Goal: Information Seeking & Learning: Learn about a topic

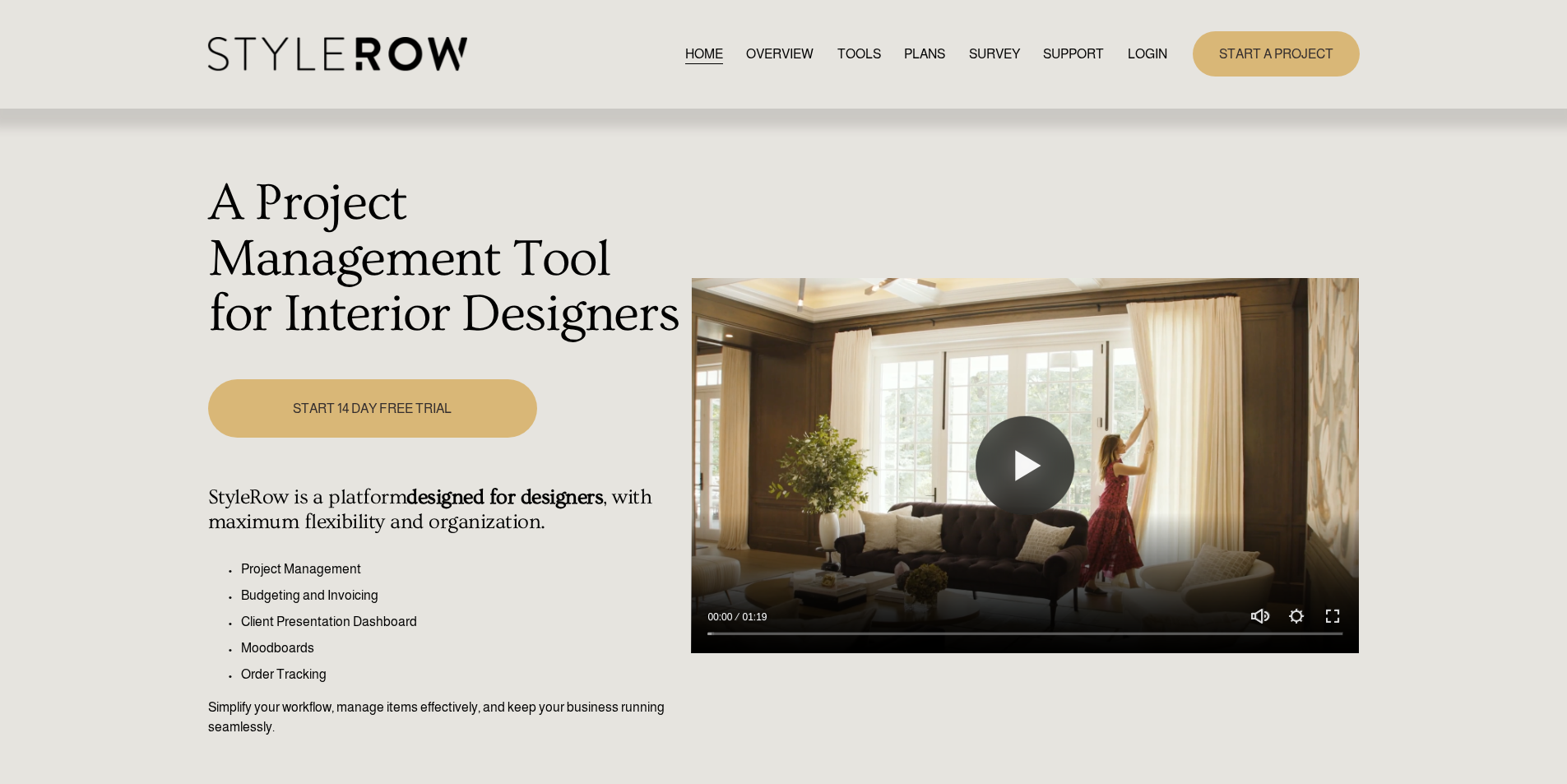
click at [1163, 51] on link "LOGIN" at bounding box center [1147, 54] width 40 height 22
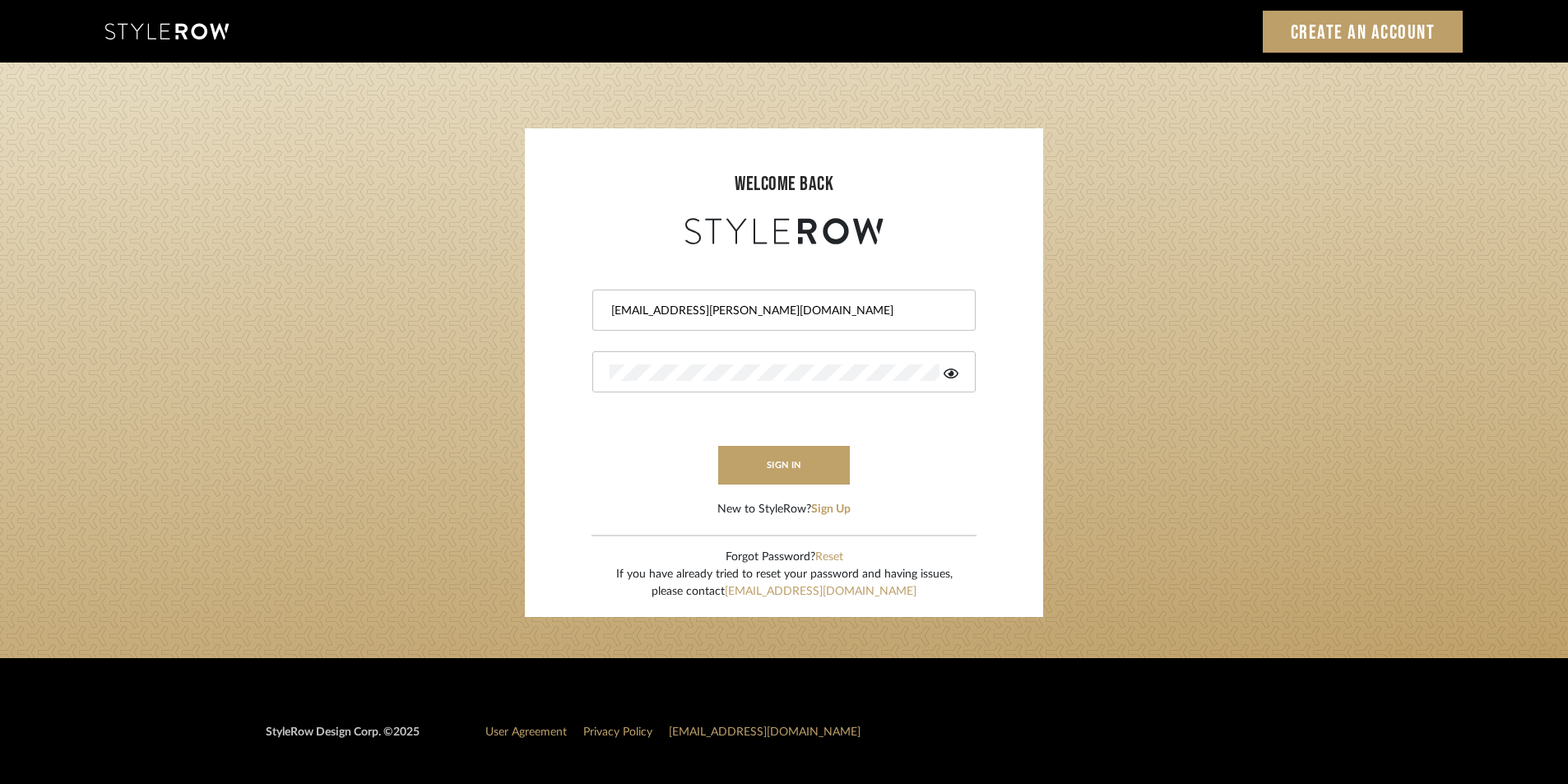
click at [751, 489] on form "Stylerowprojects1@mancini-design.com sign in New to StyleRow? Sign Up" at bounding box center [784, 383] width 486 height 270
click at [774, 468] on button "sign in" at bounding box center [784, 465] width 132 height 39
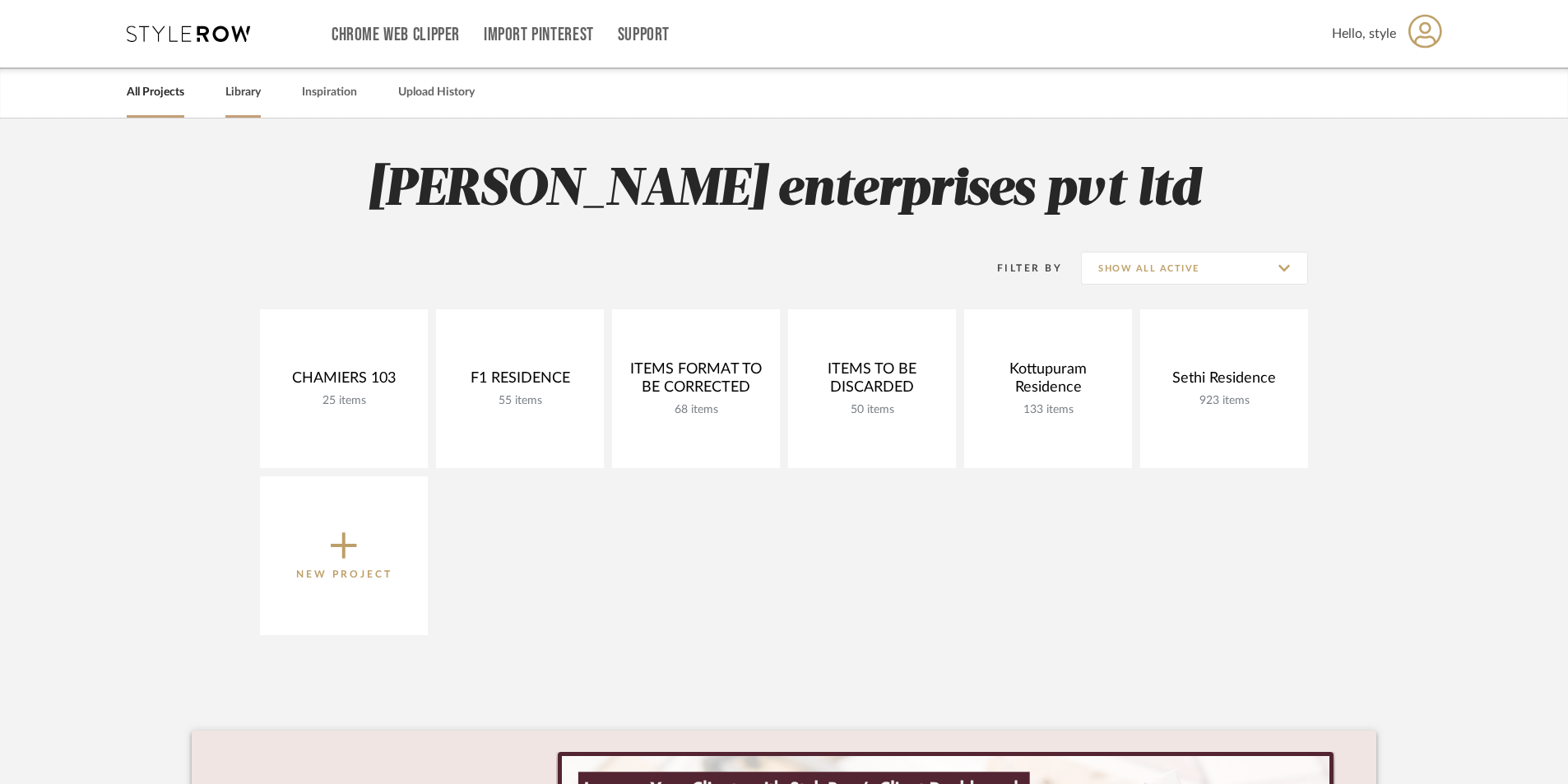
click at [230, 96] on link "Library" at bounding box center [243, 92] width 35 height 22
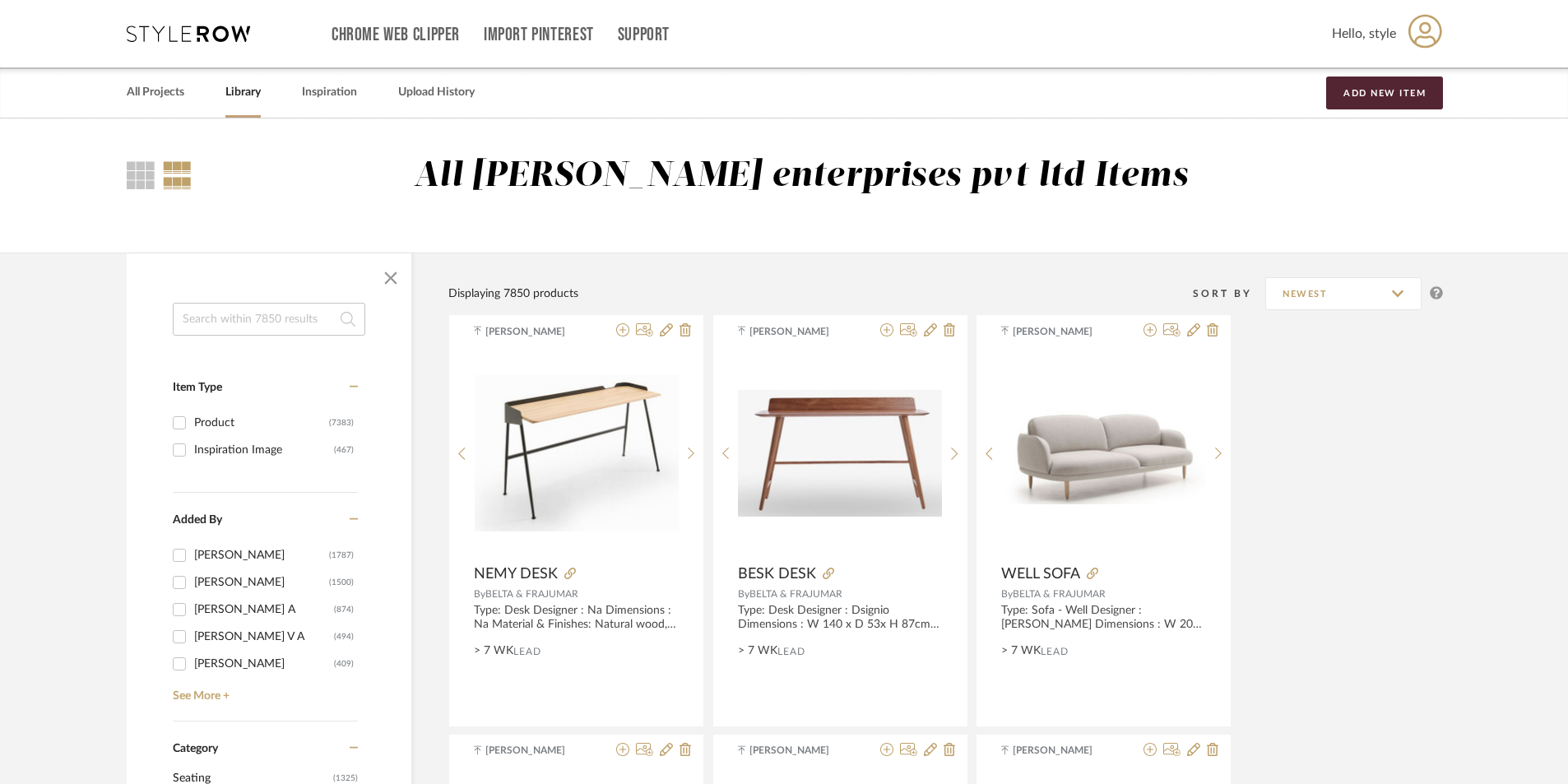
click at [203, 314] on input at bounding box center [269, 319] width 193 height 33
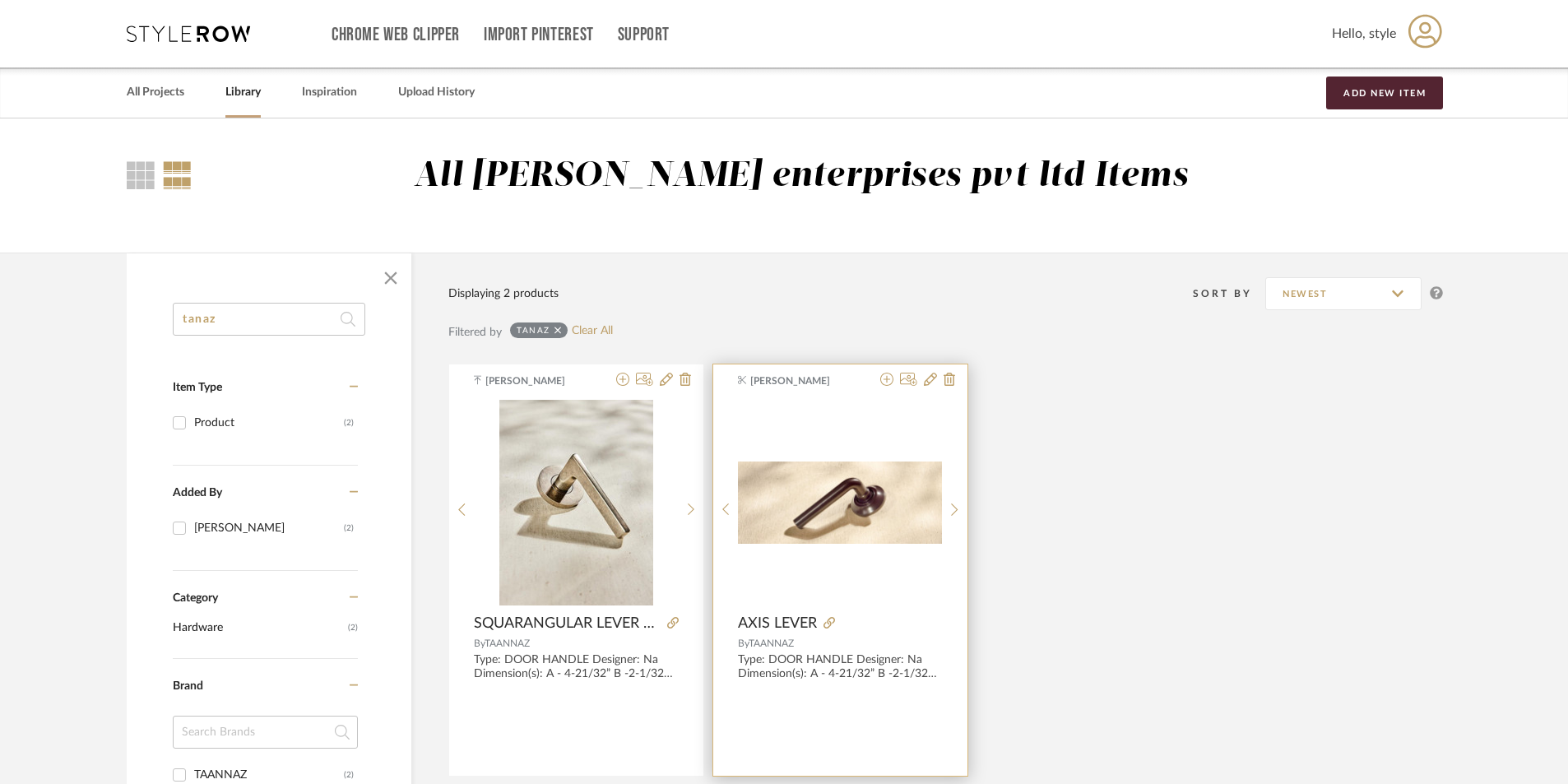
type input "tanaz"
click at [0, 0] on img at bounding box center [0, 0] width 0 height 0
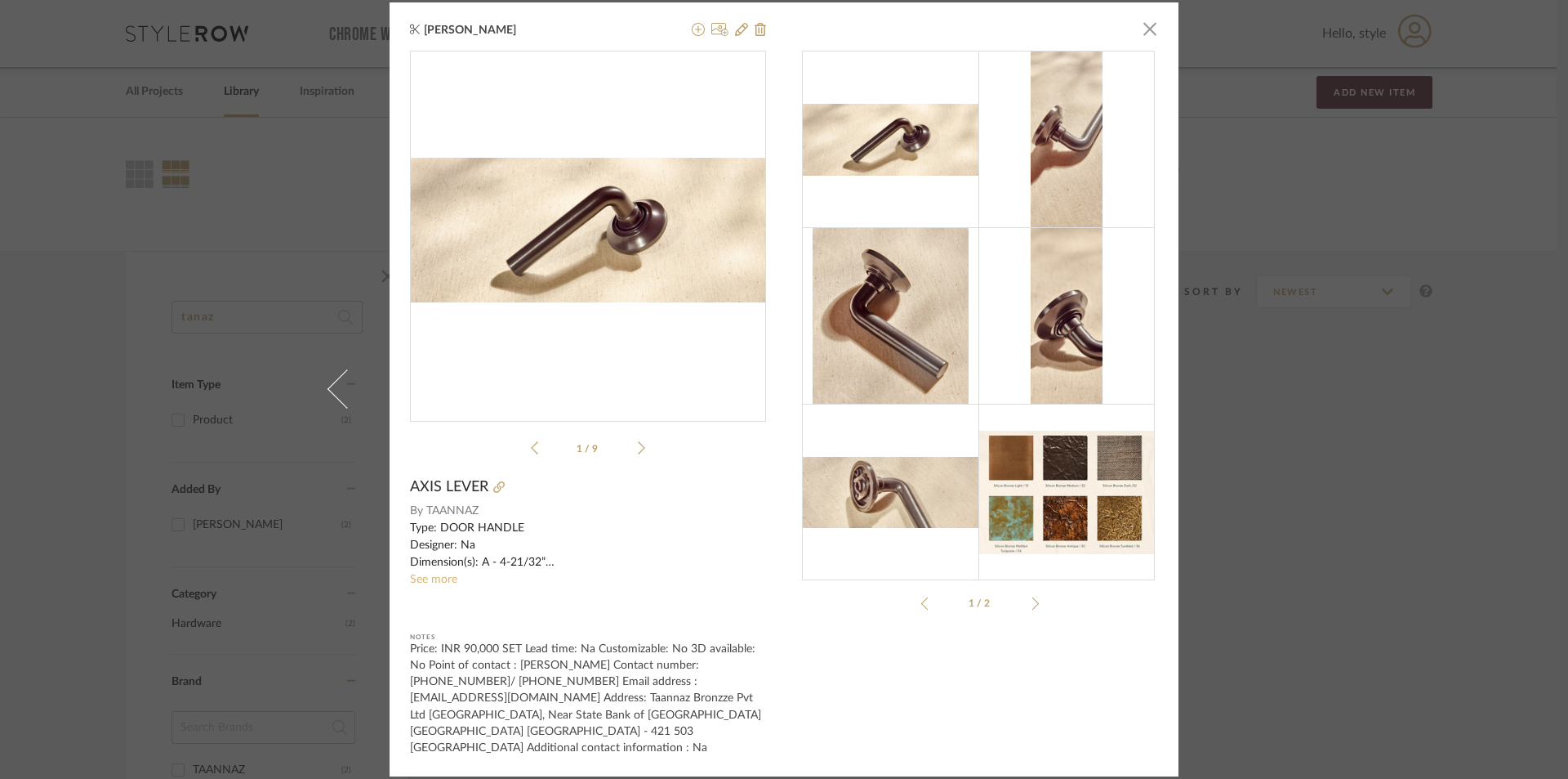
click at [431, 585] on link "See more" at bounding box center [433, 579] width 48 height 12
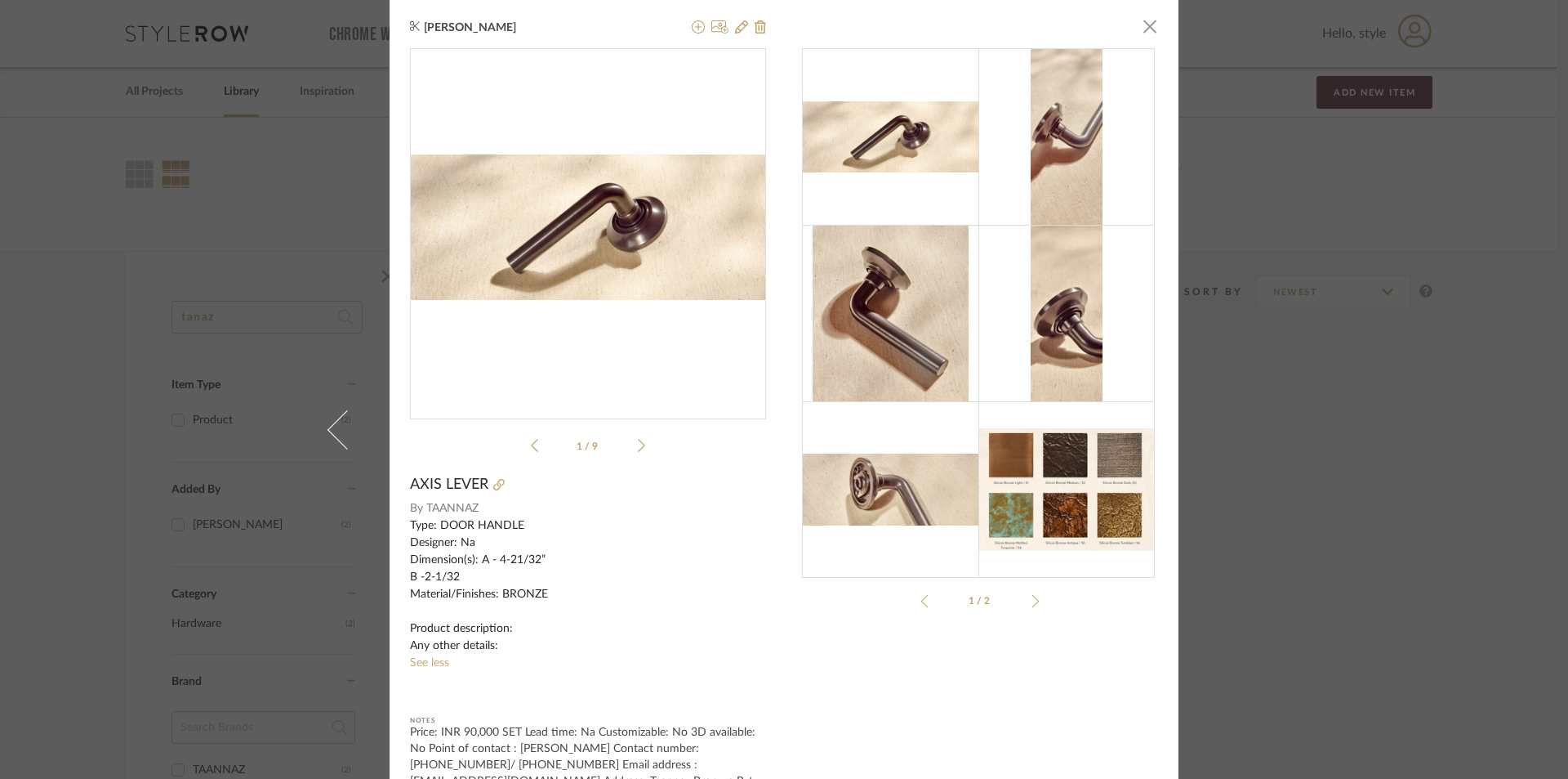
click at [691, 240] on img "0" at bounding box center [587, 226] width 356 height 144
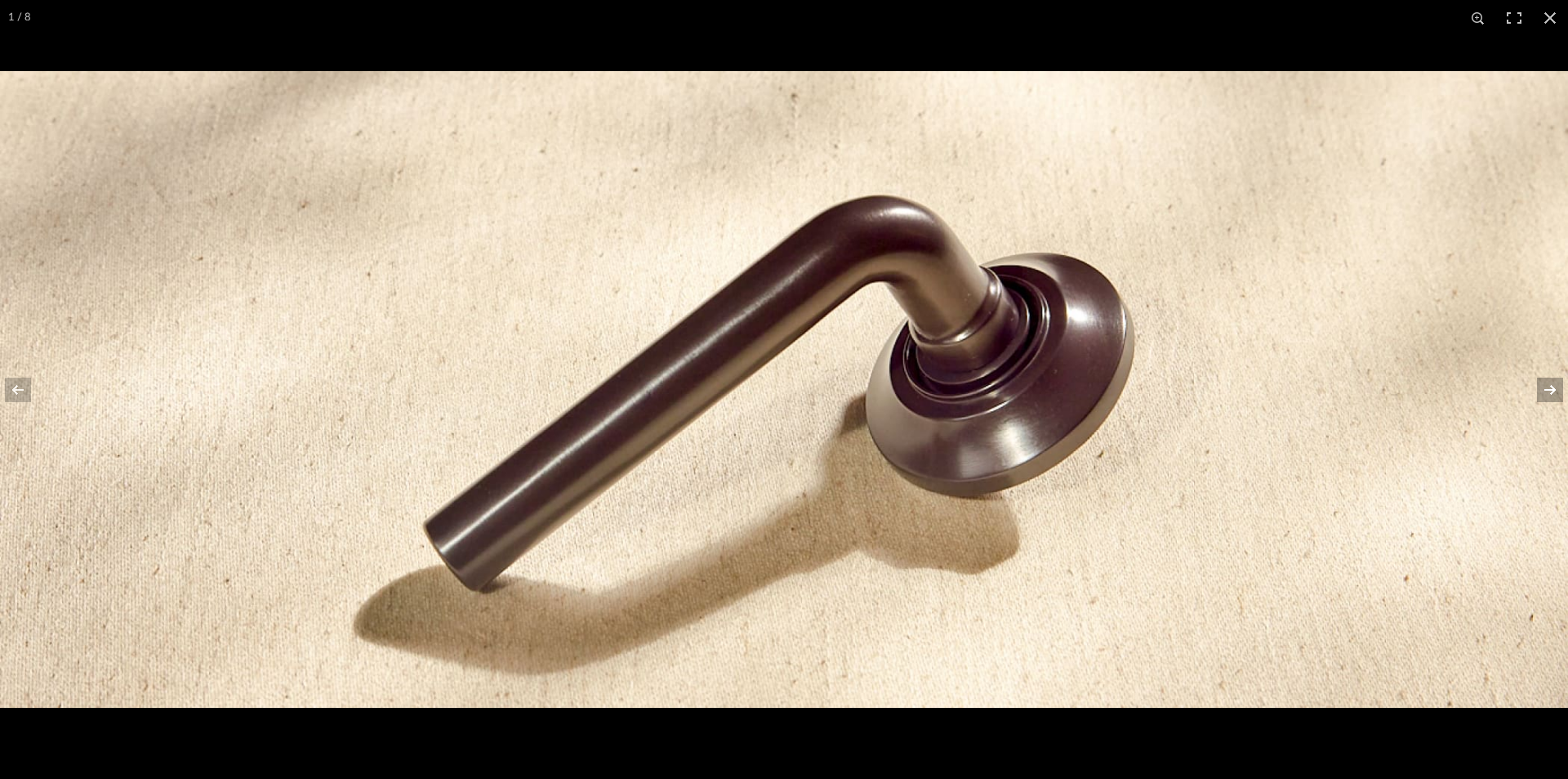
click at [1555, 382] on button at bounding box center [1540, 389] width 57 height 81
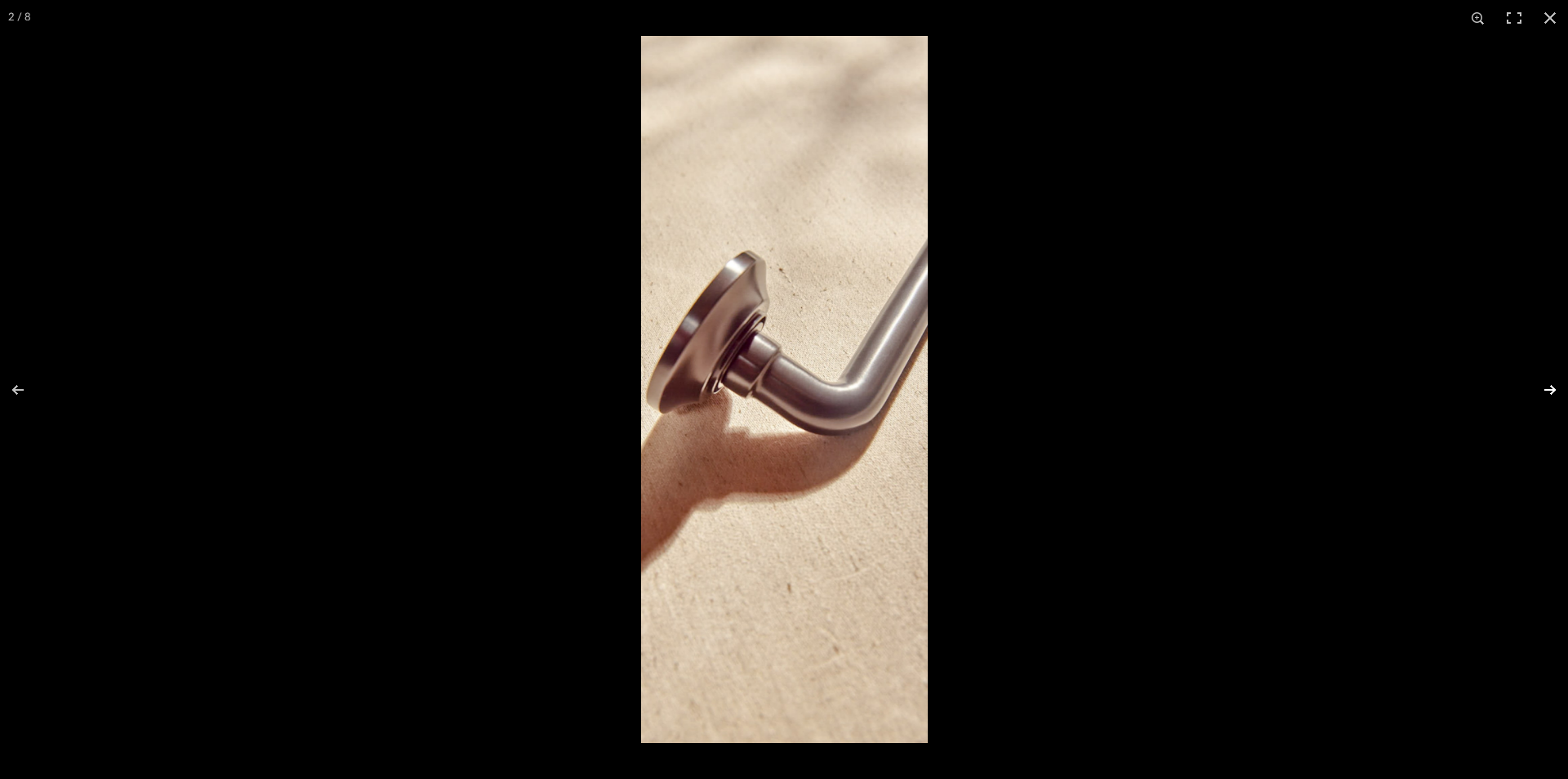
click at [1555, 388] on button at bounding box center [1540, 389] width 57 height 81
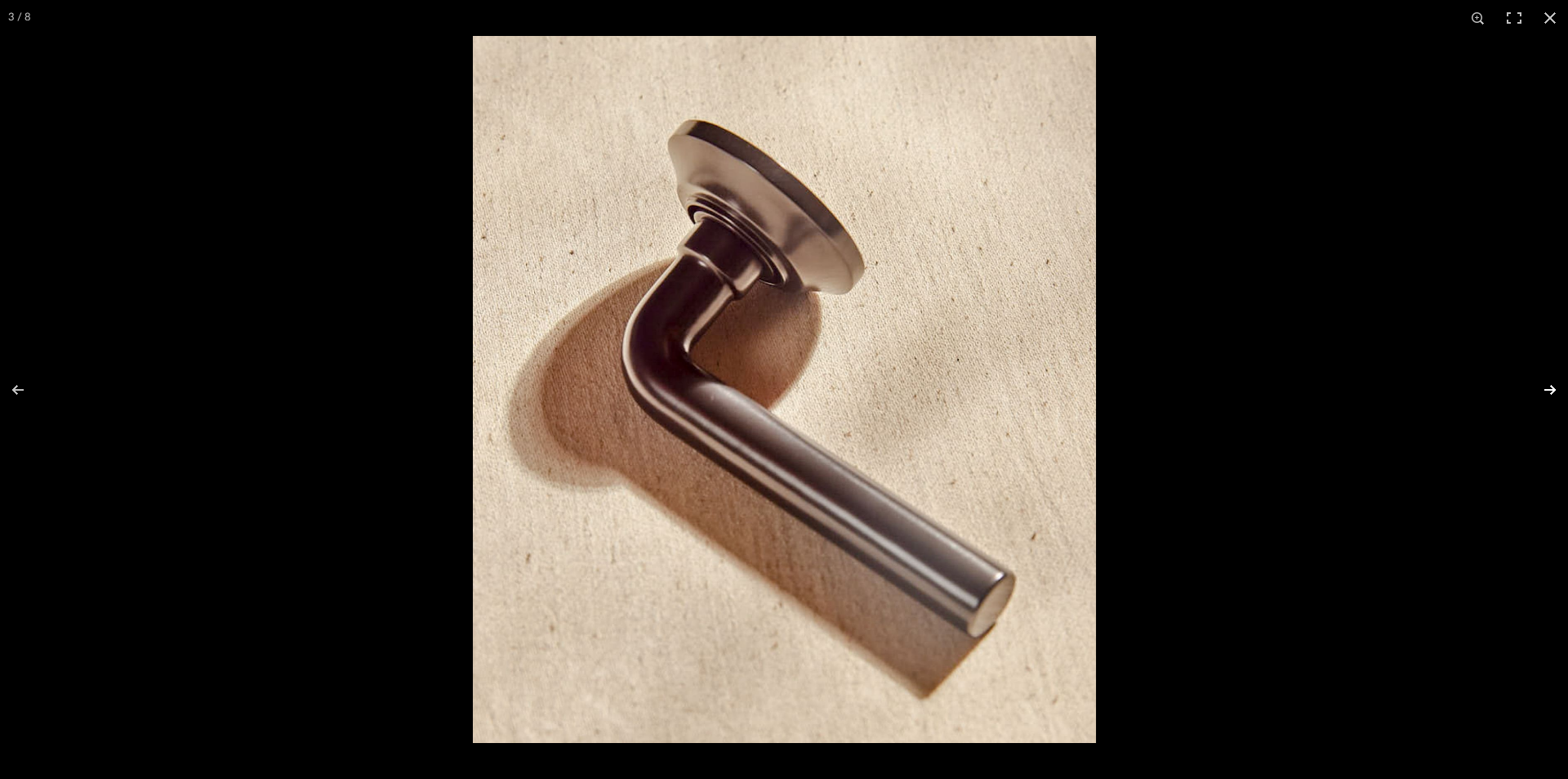
click at [1554, 398] on button at bounding box center [1540, 389] width 57 height 81
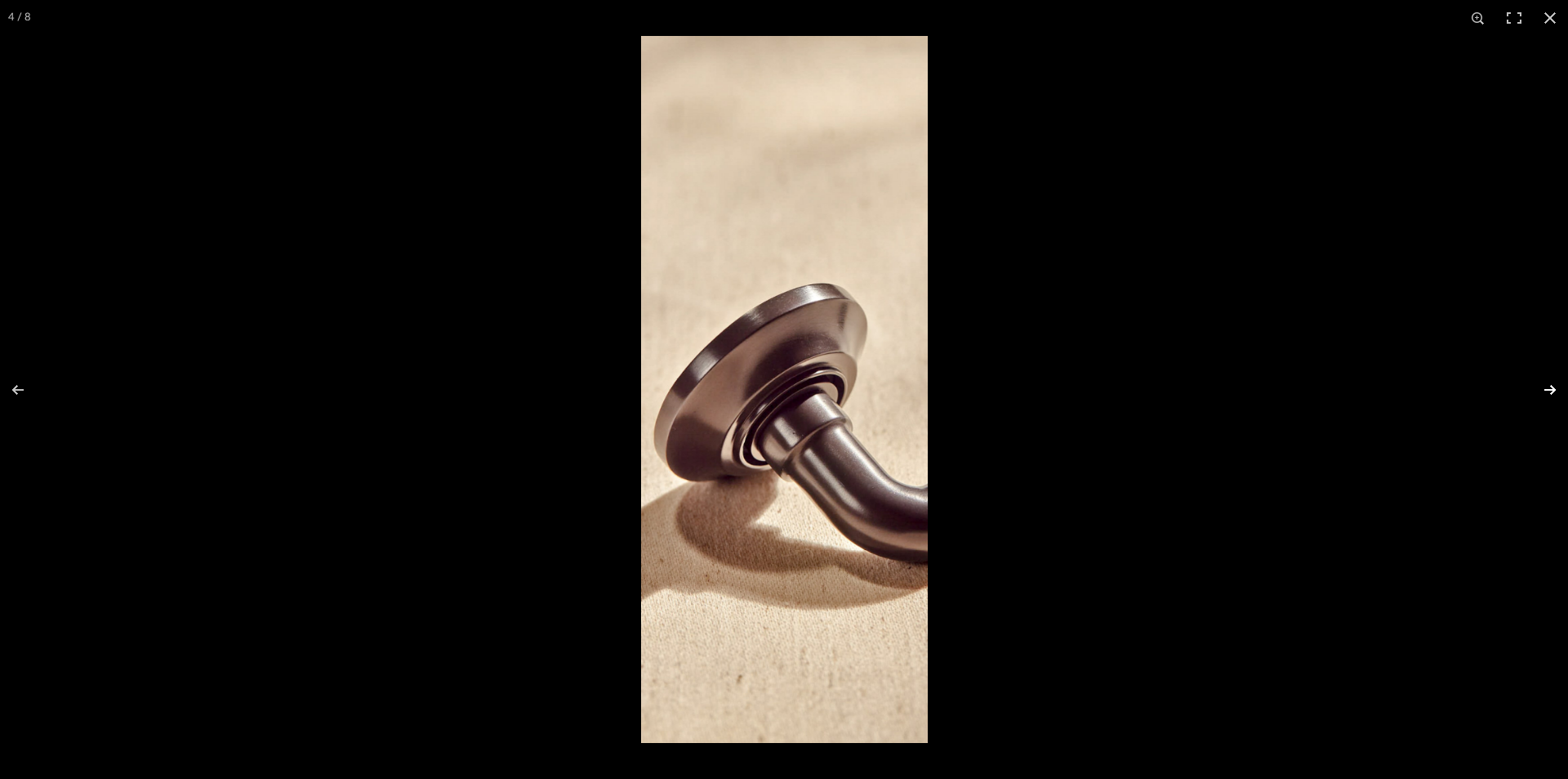
click at [1555, 372] on button at bounding box center [1540, 389] width 57 height 81
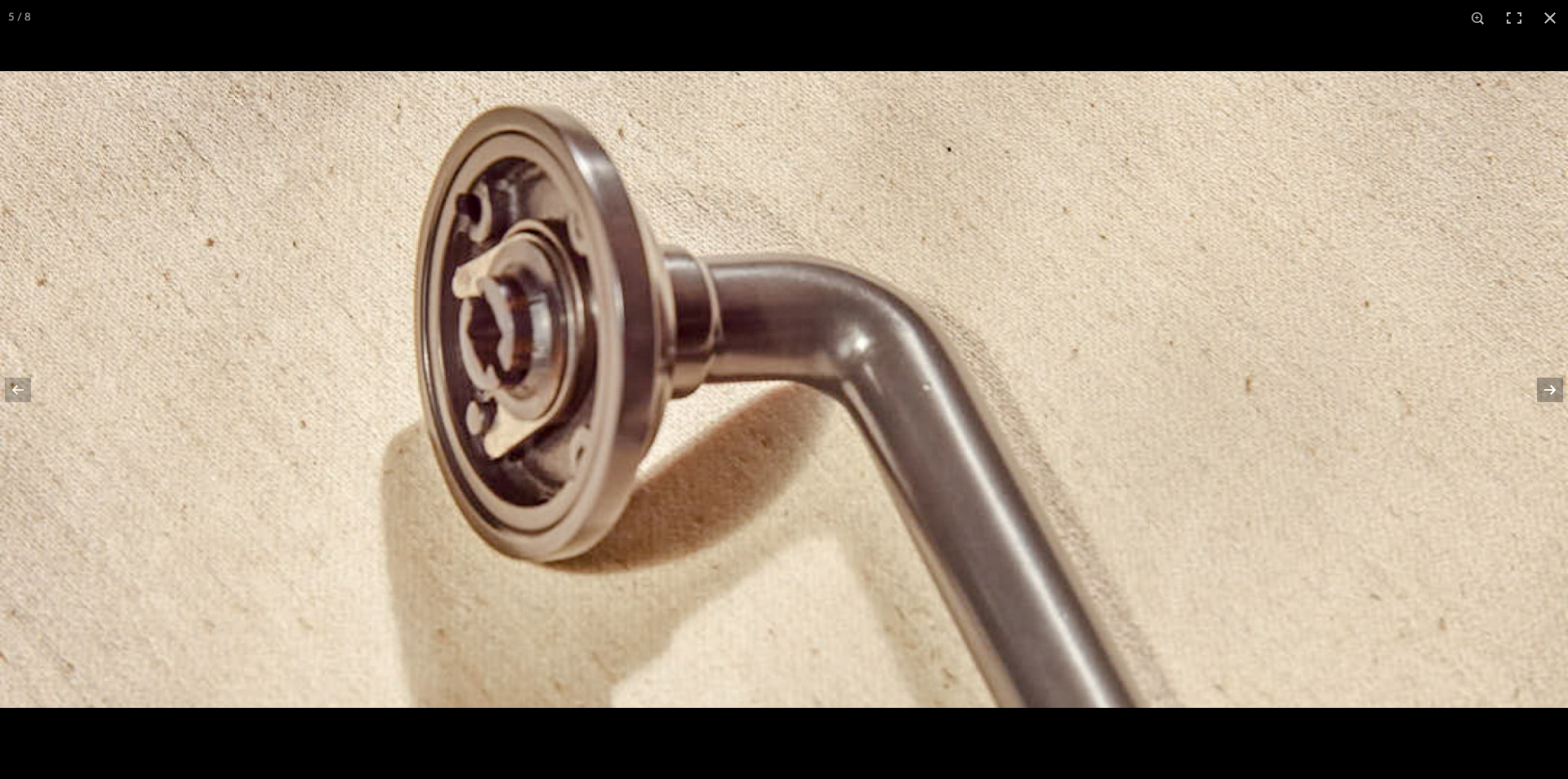
click at [1550, 395] on button at bounding box center [1540, 389] width 57 height 81
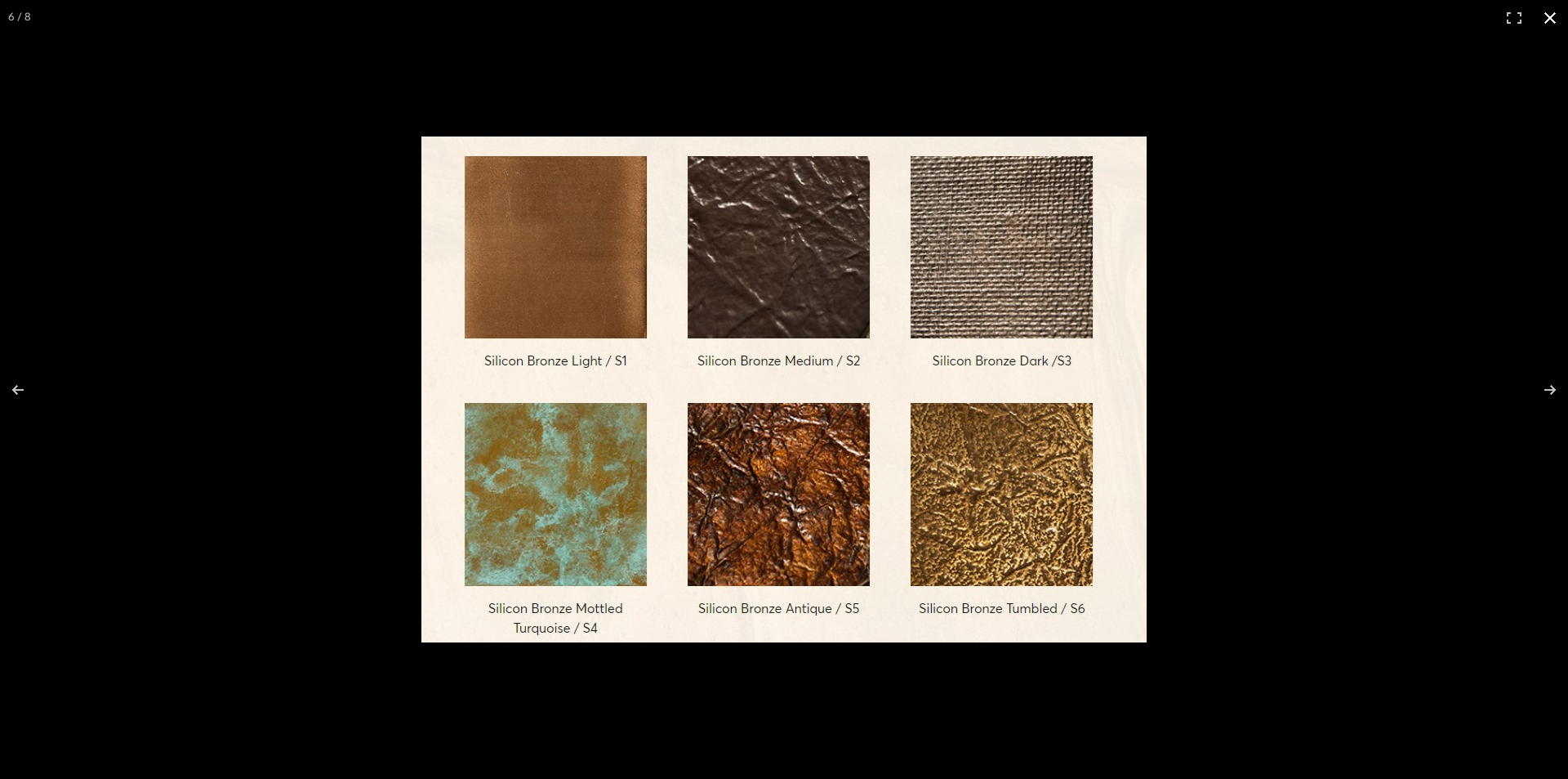
click at [1545, 22] on button at bounding box center [1550, 18] width 36 height 36
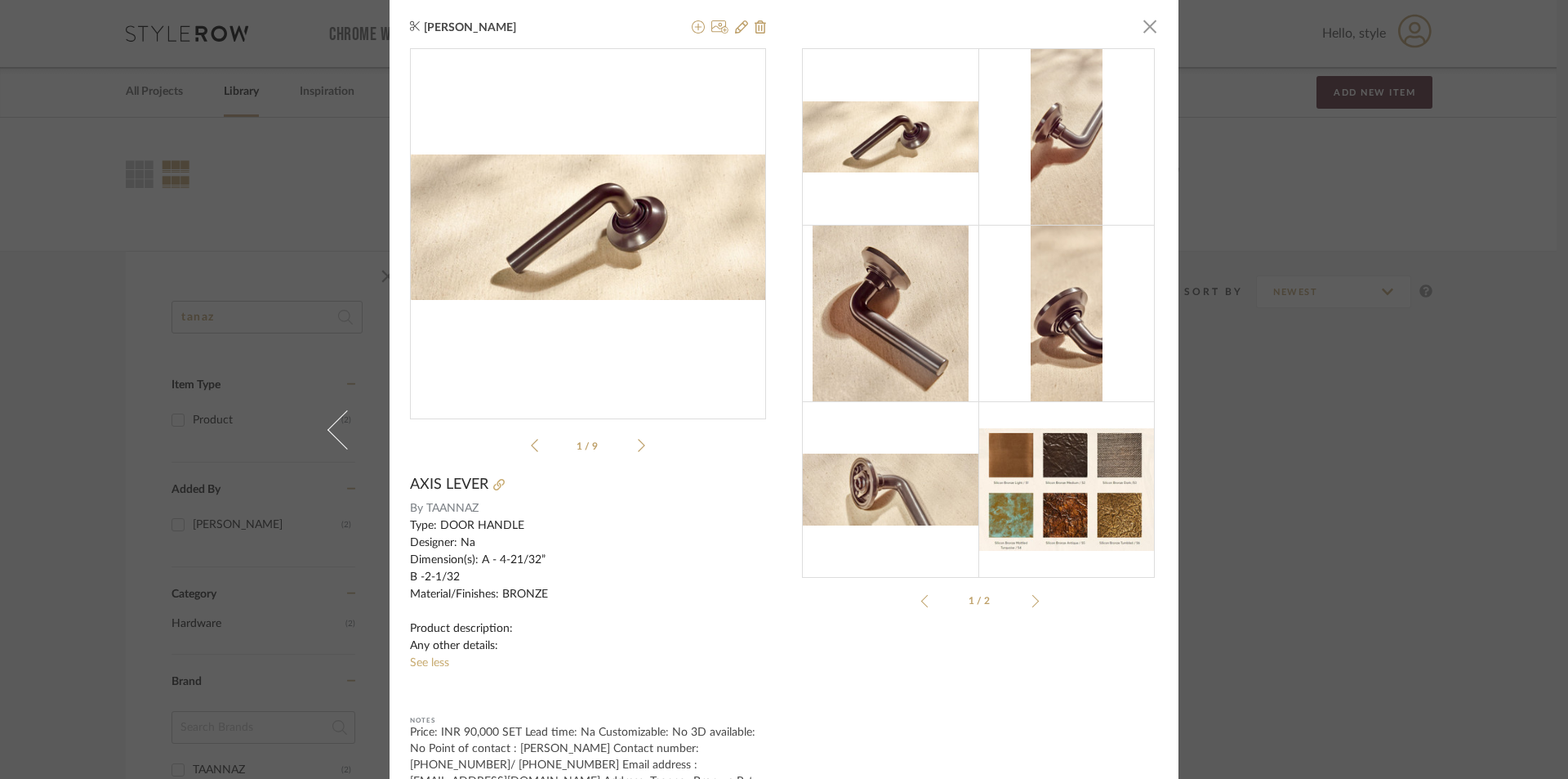
click at [1415, 221] on div "[PERSON_NAME] × Axis_Lever.pdf Axis_Lever.pdf 1 / 9 AXIS LEVER By TAANNAZ Type:…" at bounding box center [784, 389] width 1568 height 779
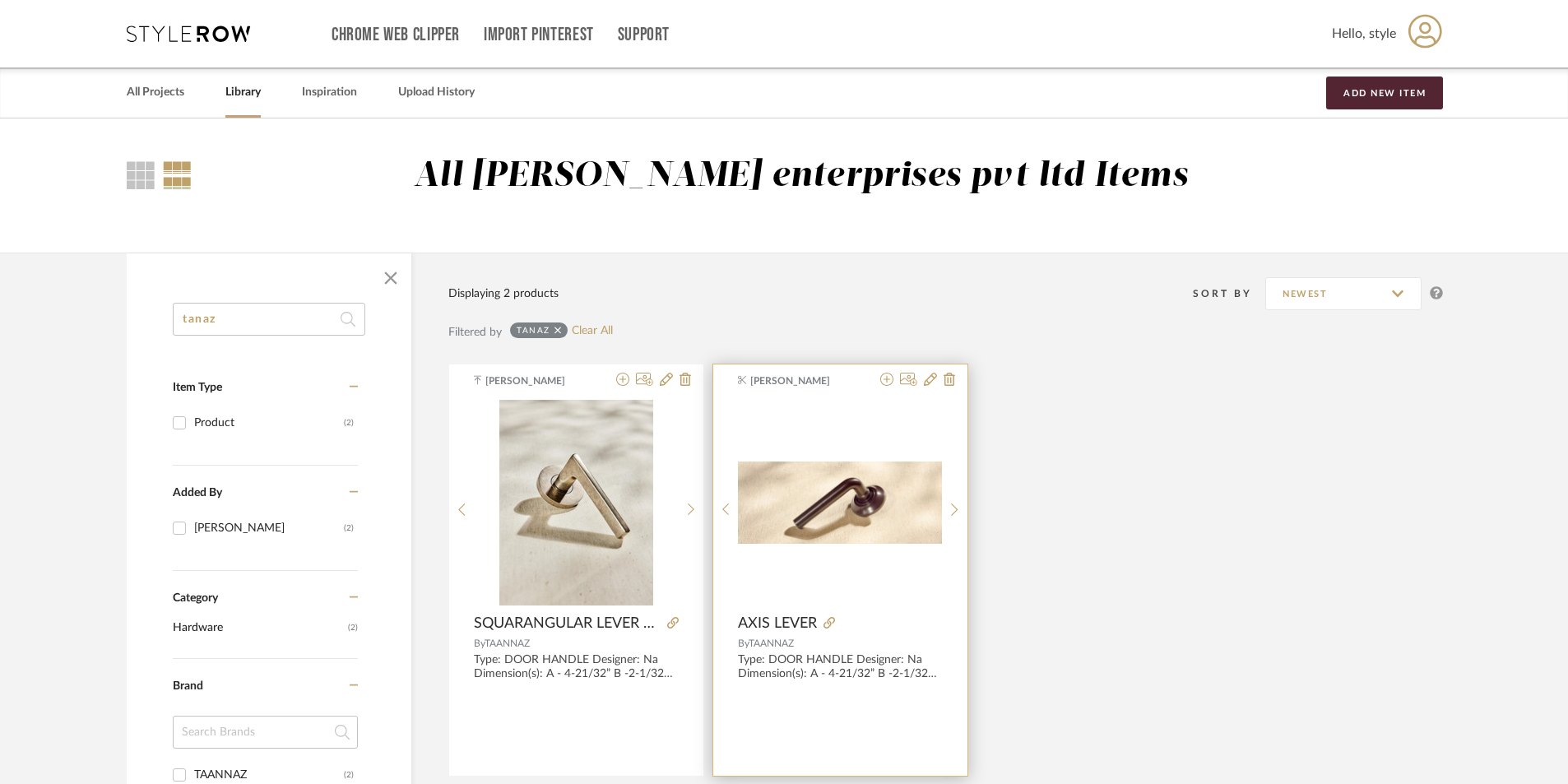
click at [849, 533] on img "0" at bounding box center [840, 502] width 204 height 82
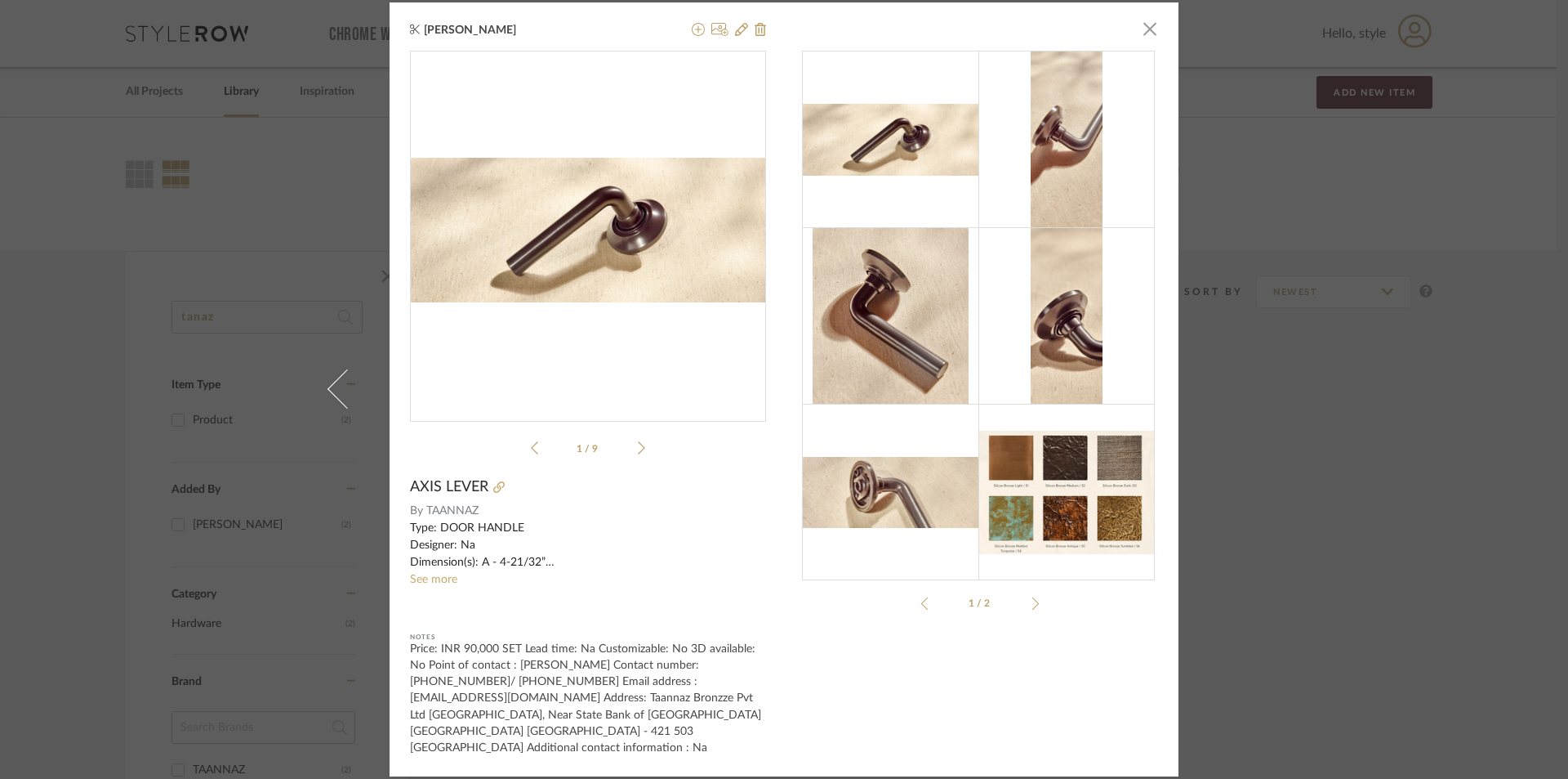
click at [1427, 458] on div "[PERSON_NAME] × Axis_Lever.pdf Axis_Lever.pdf 1 / 9 AXIS LEVER By TAANNAZ Type:…" at bounding box center [784, 389] width 1568 height 779
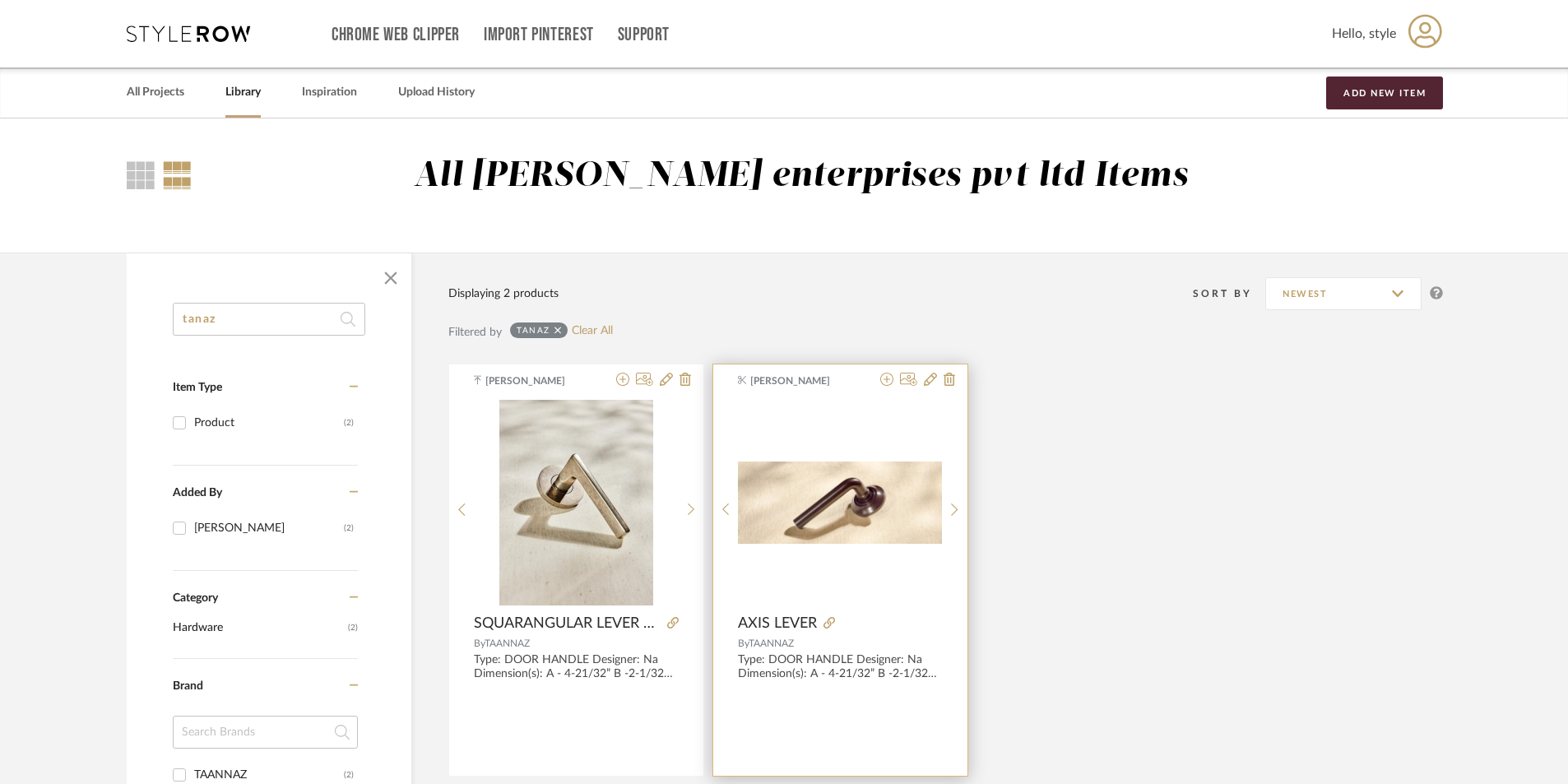
click at [836, 537] on img "0" at bounding box center [840, 502] width 204 height 82
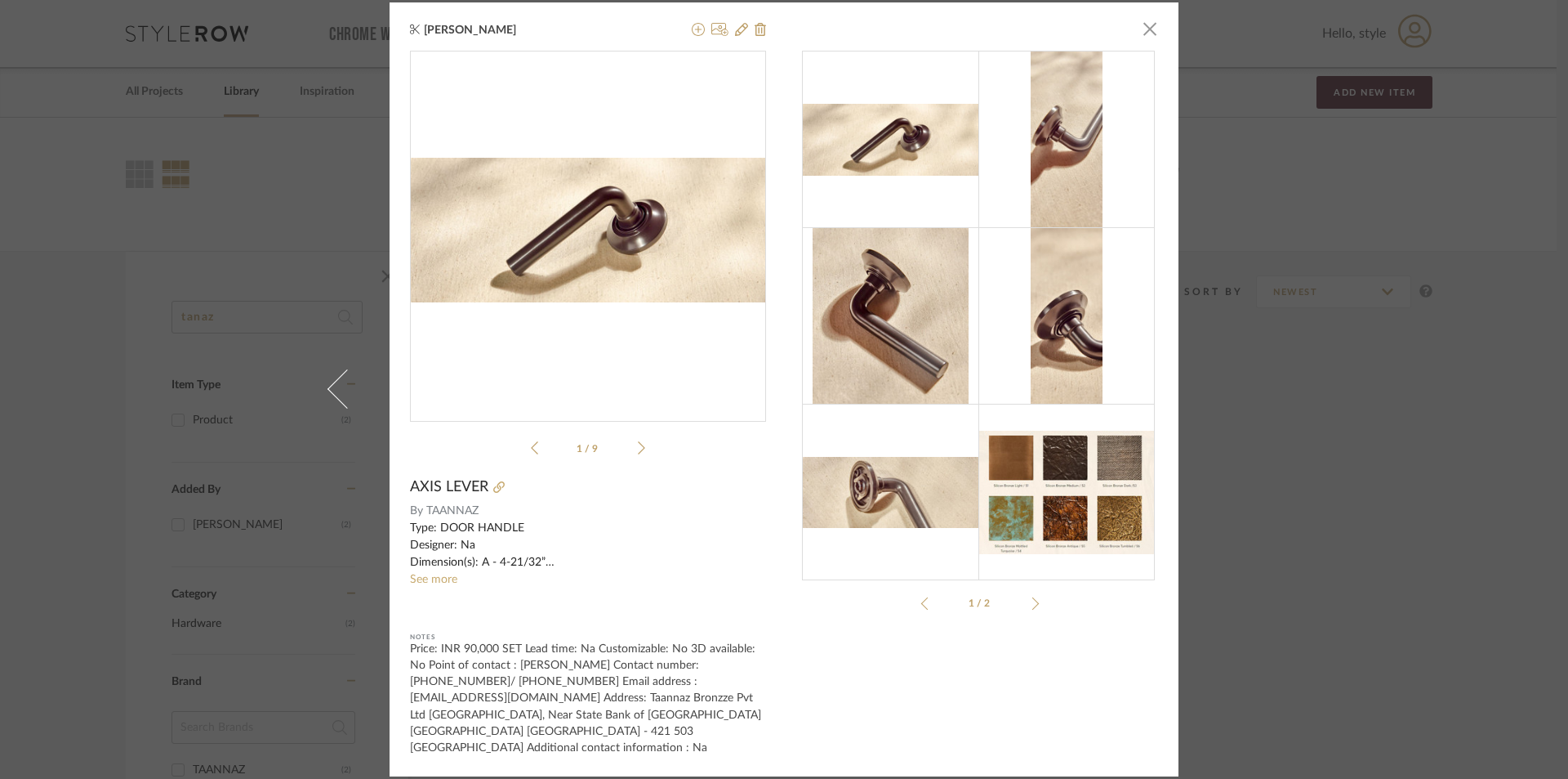
click at [668, 346] on div "0" at bounding box center [587, 229] width 356 height 356
click at [593, 303] on img "0" at bounding box center [587, 230] width 356 height 144
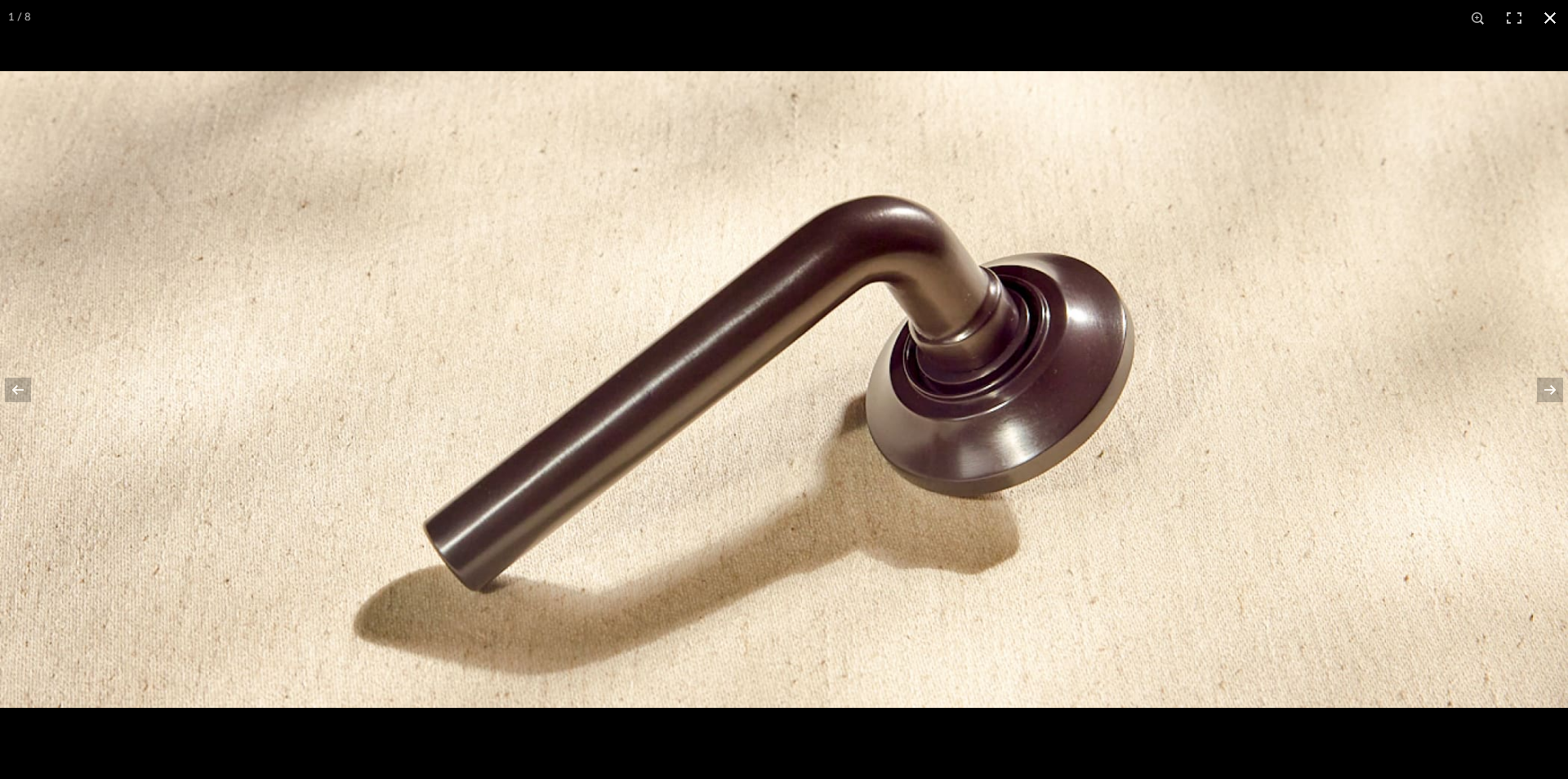
click at [1548, 21] on button at bounding box center [1550, 18] width 36 height 36
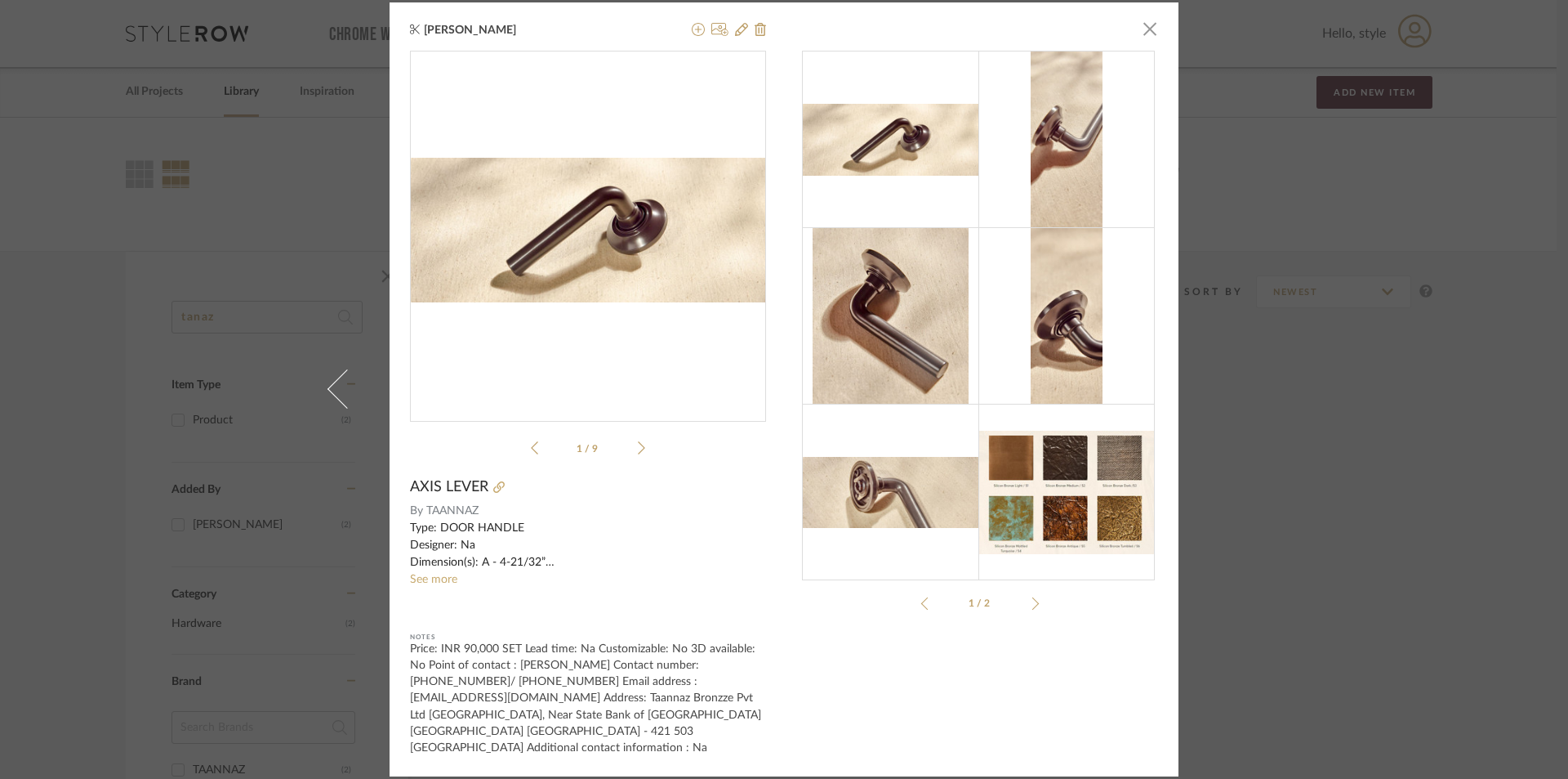
drag, startPoint x: 1456, startPoint y: 499, endPoint x: 1440, endPoint y: 482, distance: 23.3
click at [1456, 500] on div "[PERSON_NAME] × Axis_Lever.pdf Axis_Lever.pdf 1 / 9 AXIS LEVER By TAANNAZ Type:…" at bounding box center [784, 389] width 1568 height 779
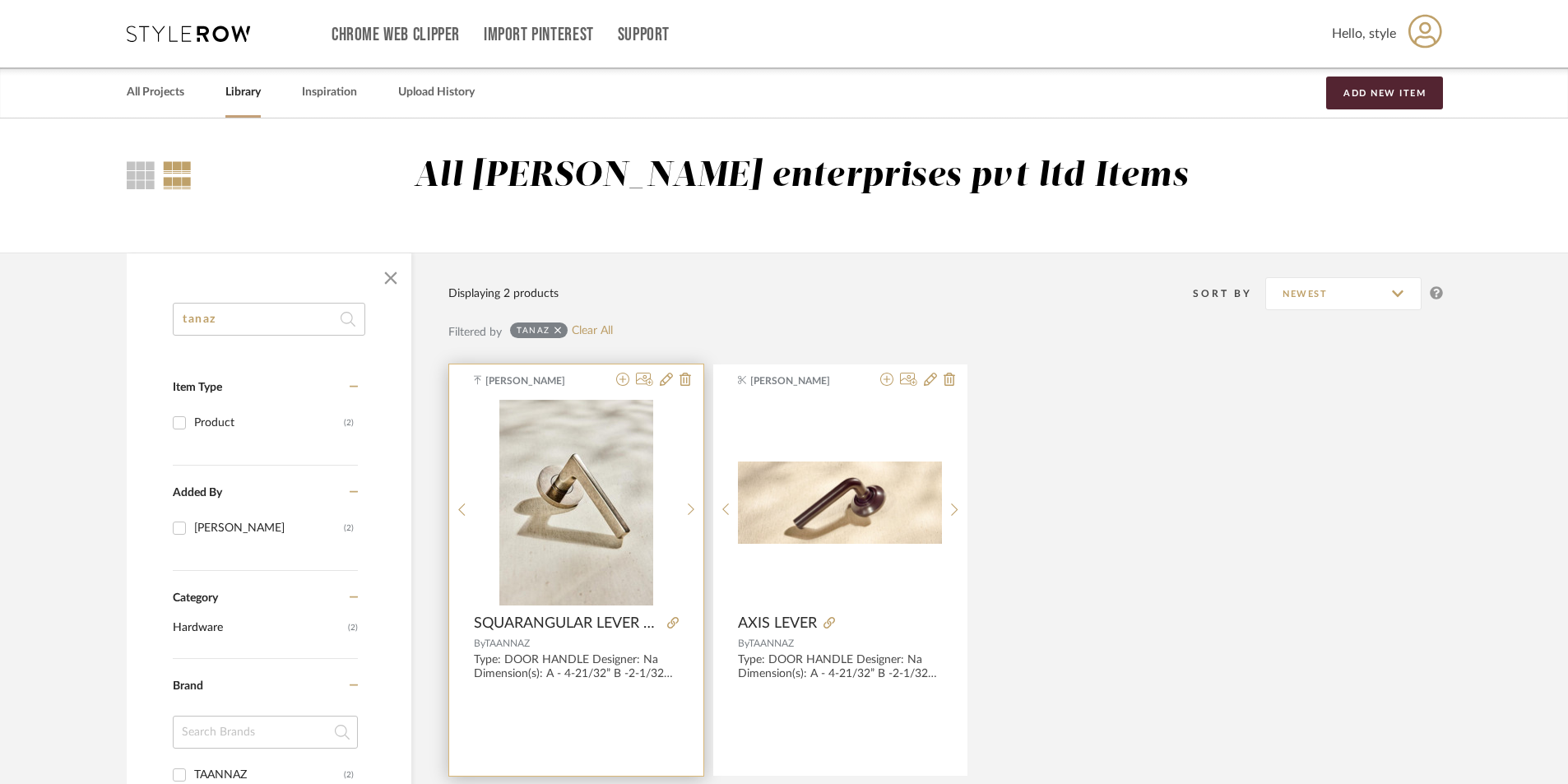
click at [579, 540] on img "0" at bounding box center [577, 503] width 154 height 206
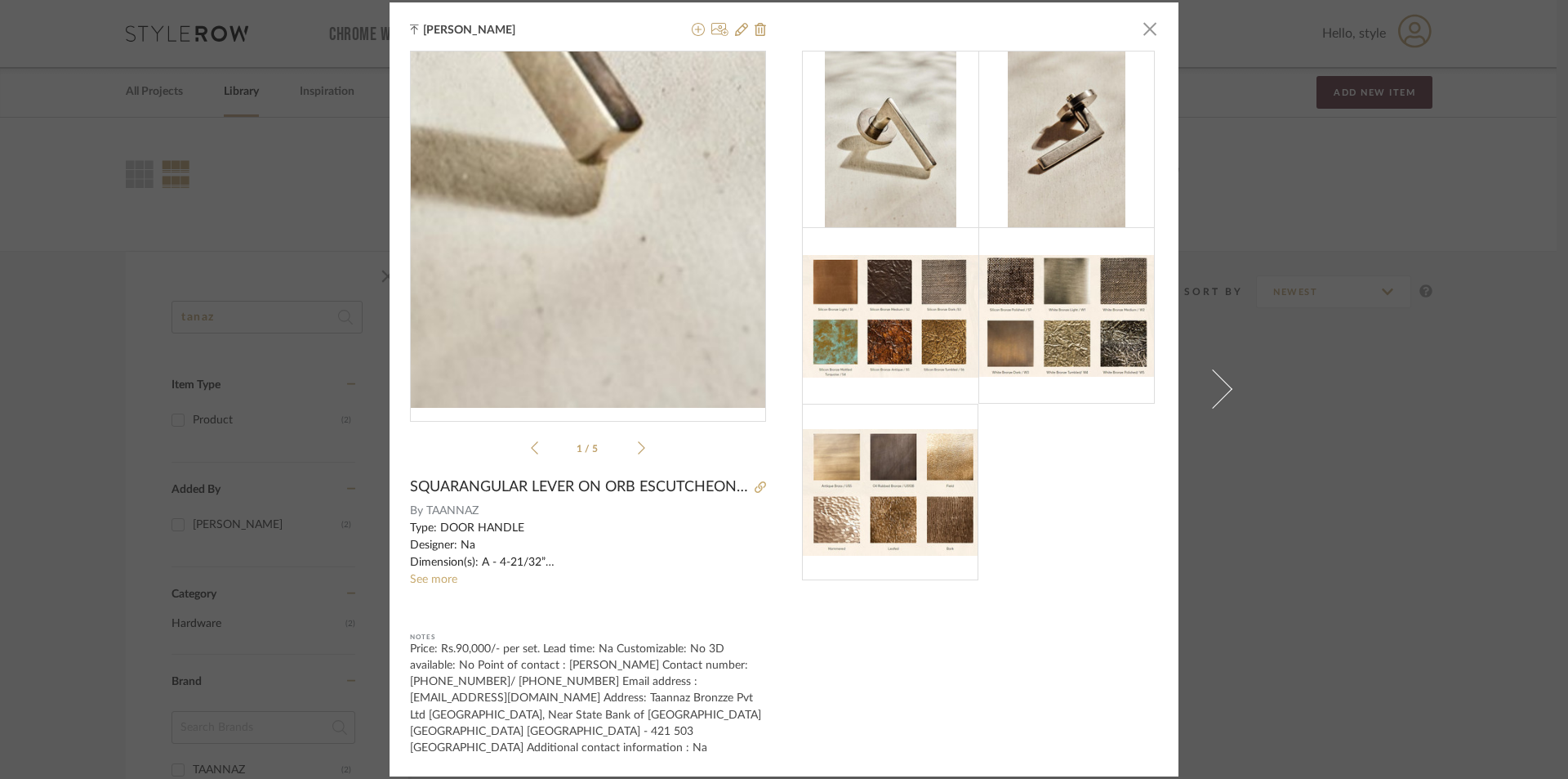
click at [663, 322] on img "0" at bounding box center [588, 229] width 267 height 356
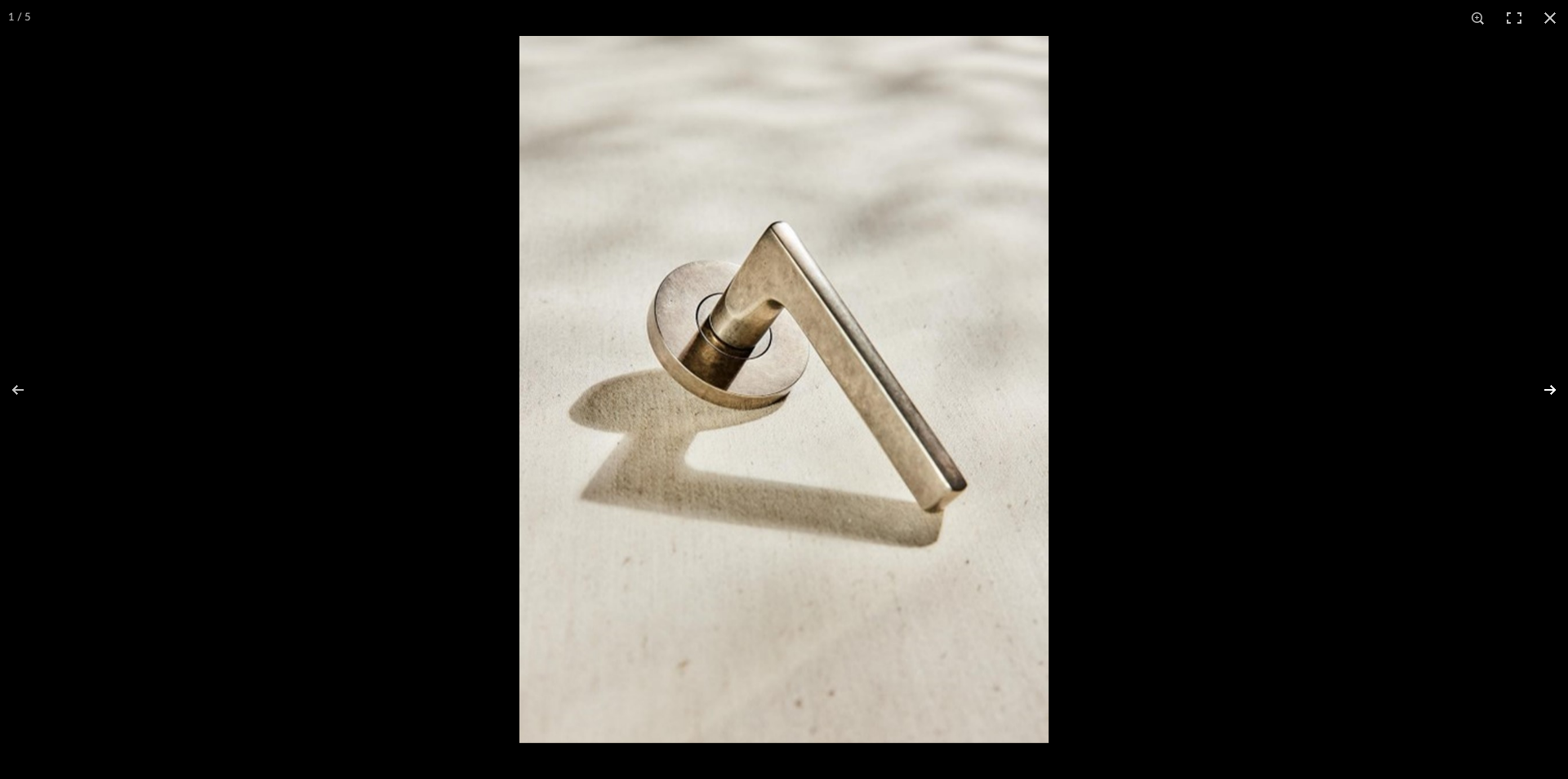
click at [1561, 377] on button at bounding box center [1540, 389] width 57 height 81
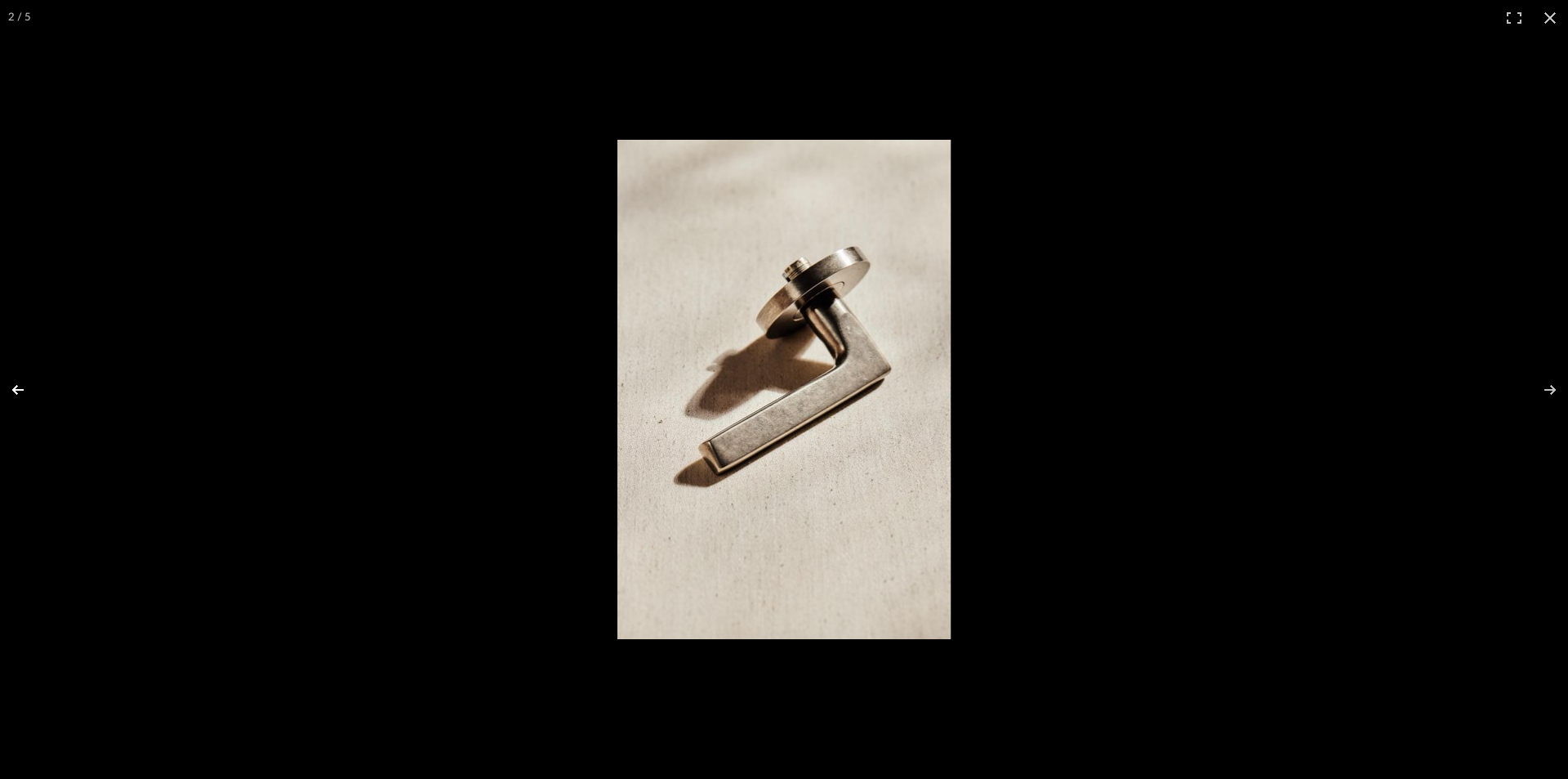
click at [39, 399] on button at bounding box center [28, 389] width 57 height 81
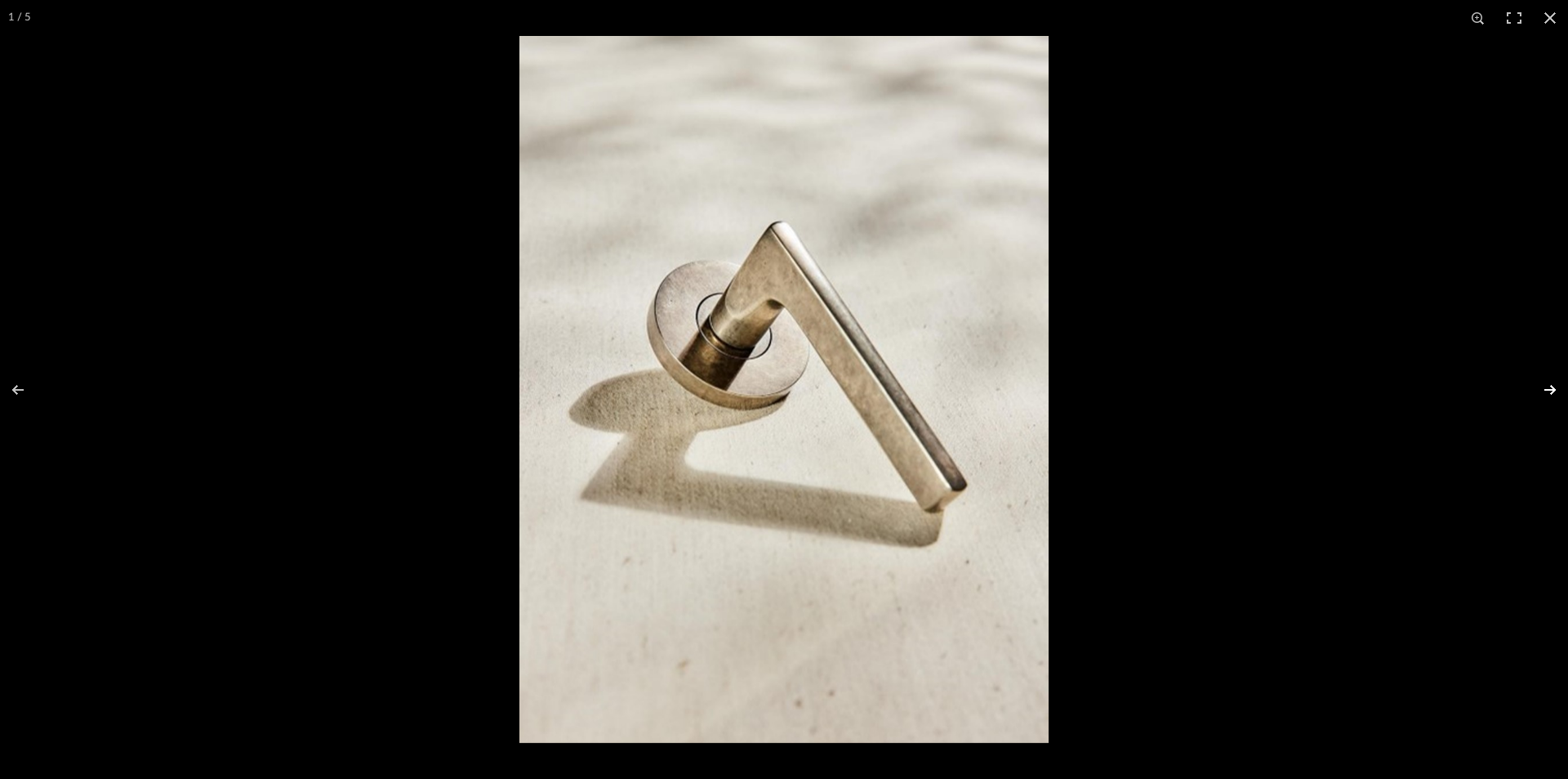
click at [1546, 380] on button at bounding box center [1540, 389] width 57 height 81
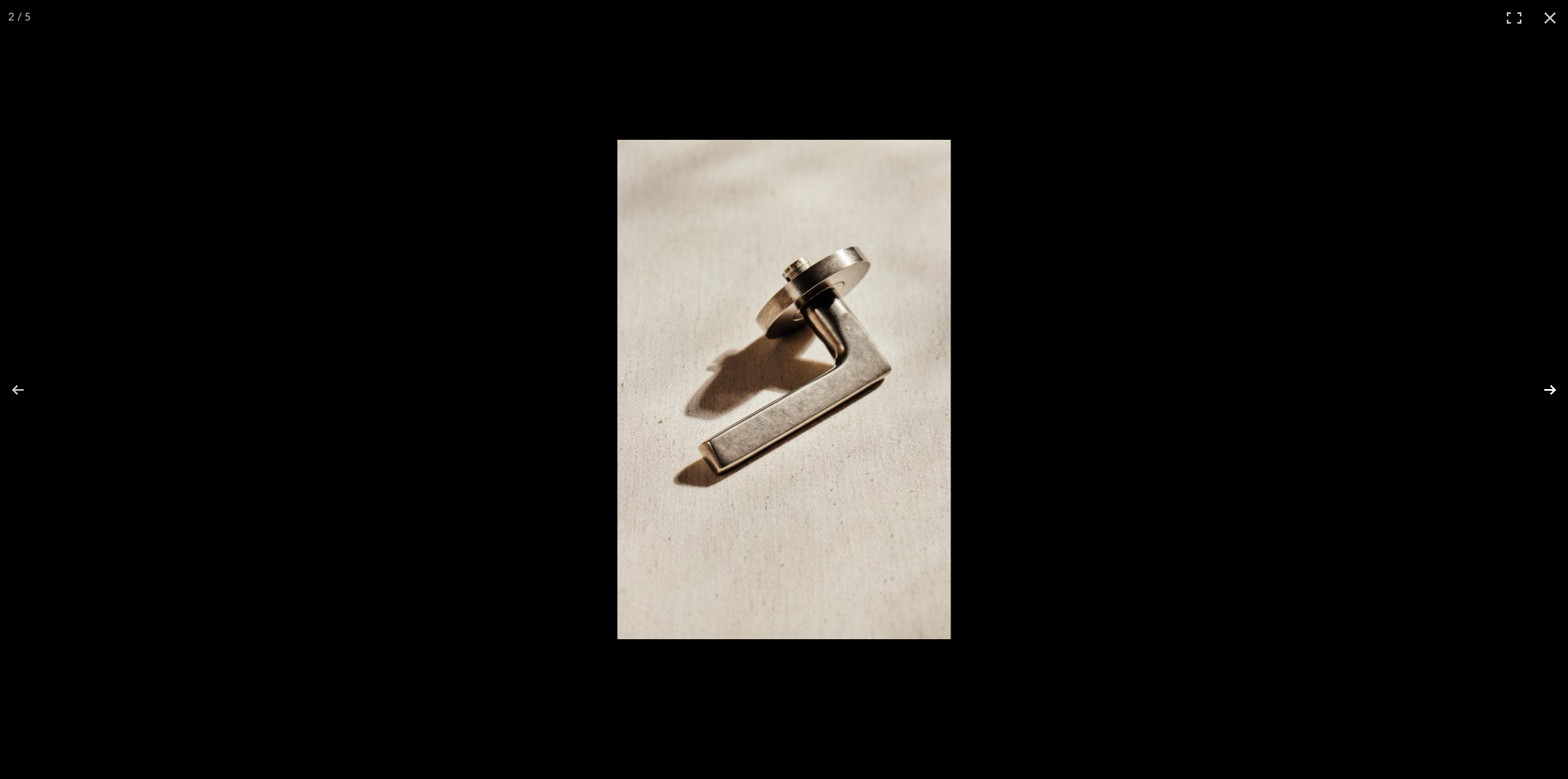
click at [1546, 380] on button at bounding box center [1540, 389] width 57 height 81
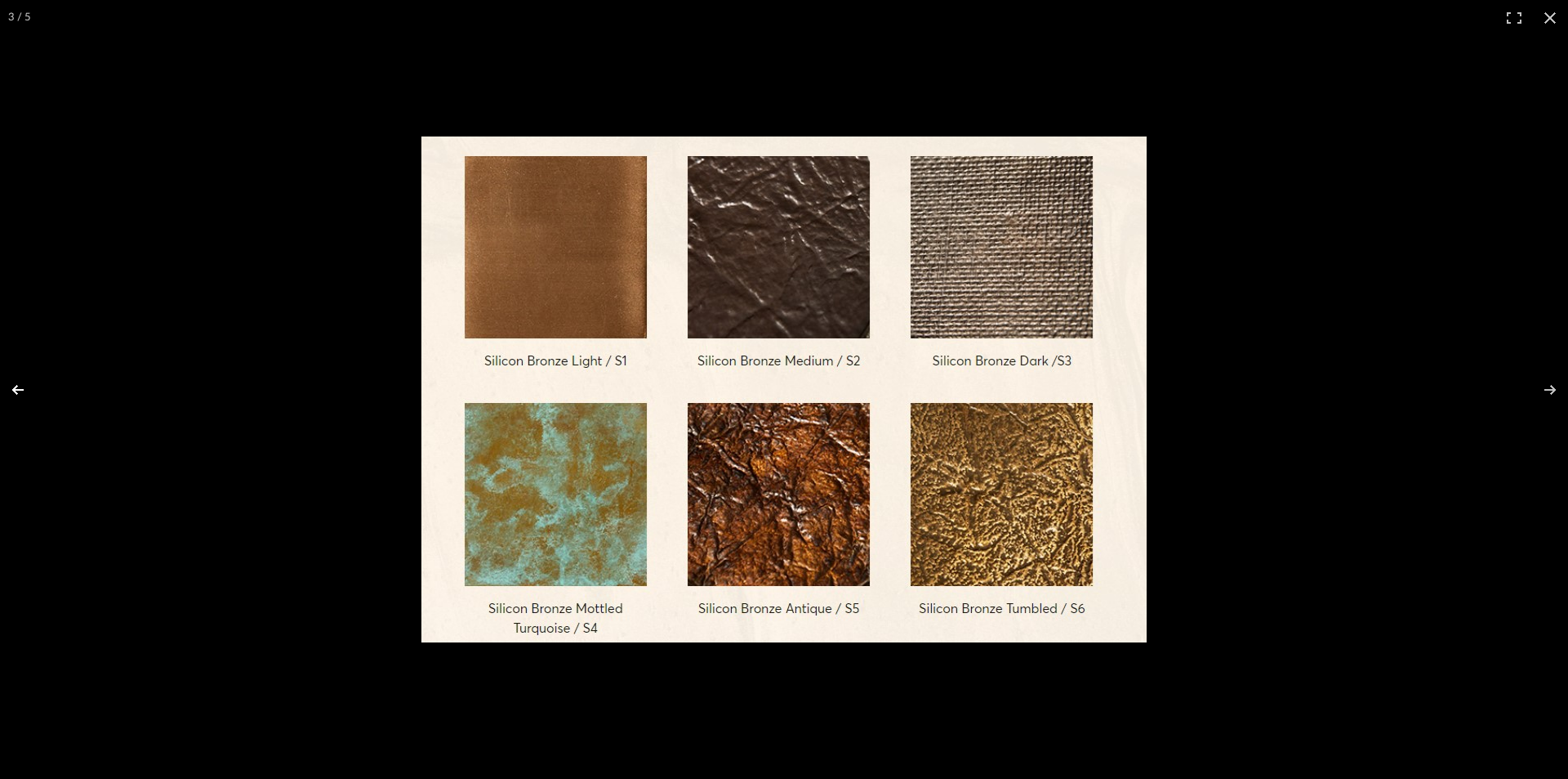
click at [0, 388] on button at bounding box center [28, 389] width 57 height 81
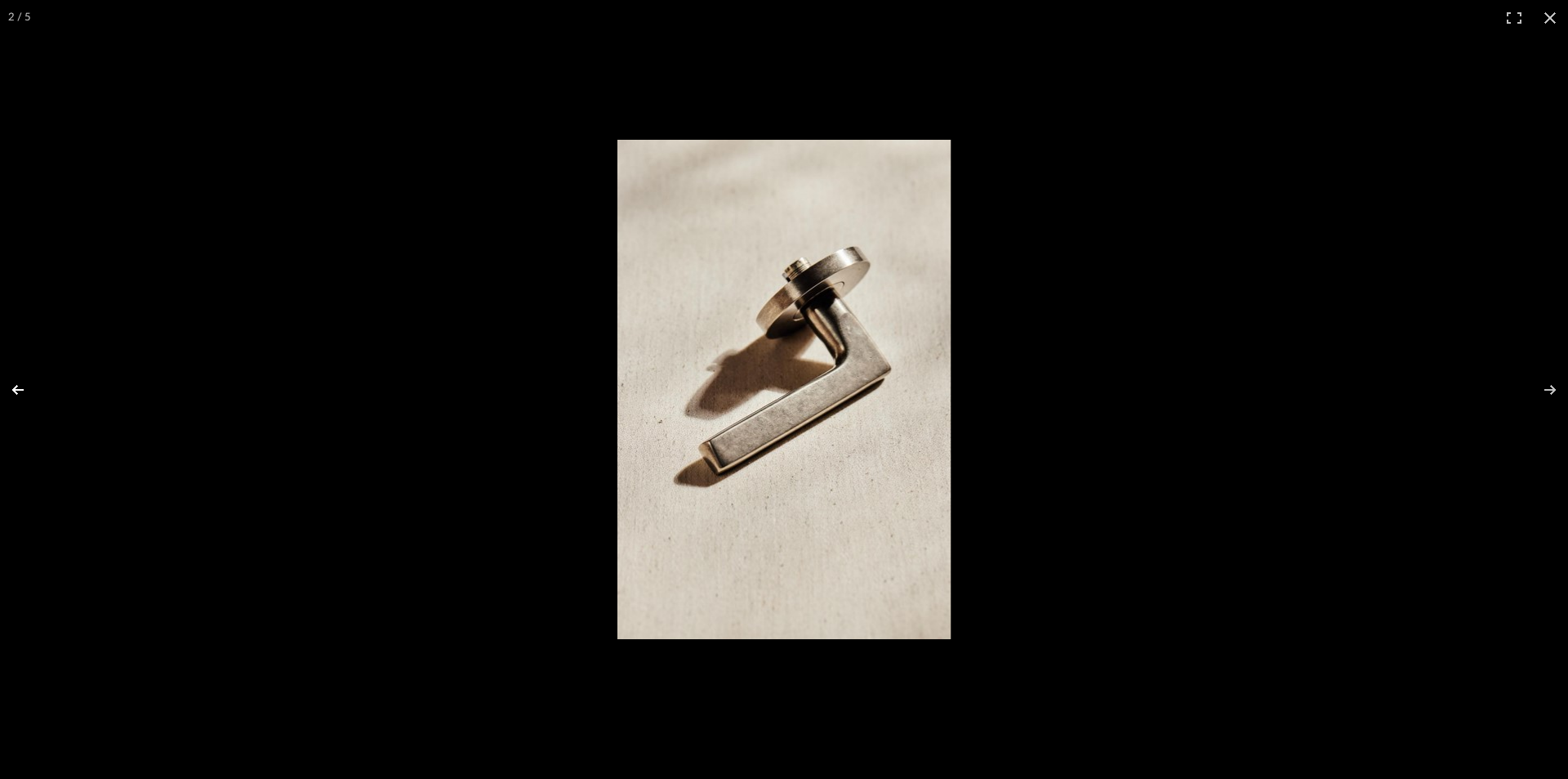
click at [10, 382] on button at bounding box center [28, 389] width 57 height 81
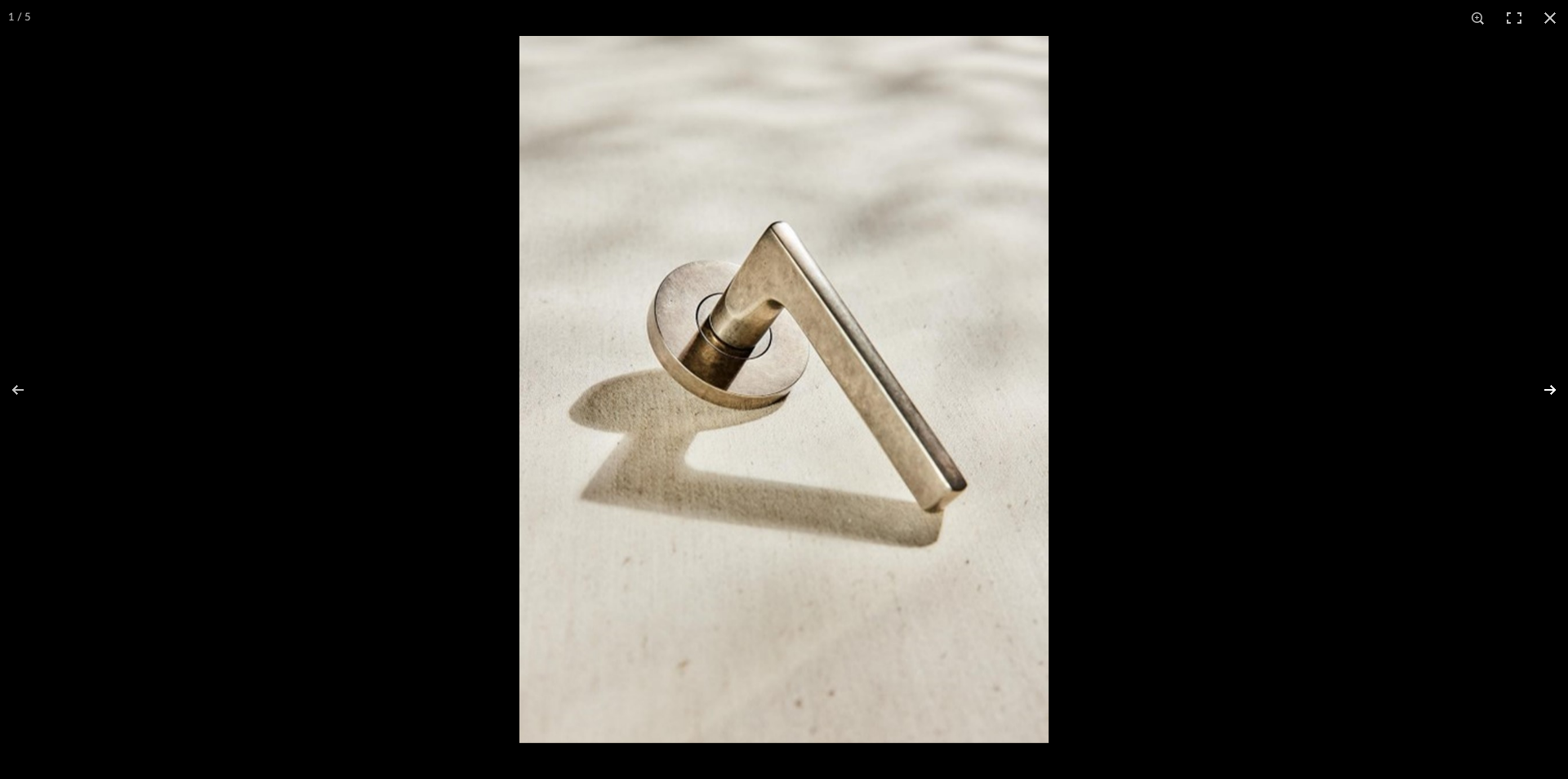
click at [1567, 369] on button at bounding box center [1540, 389] width 57 height 81
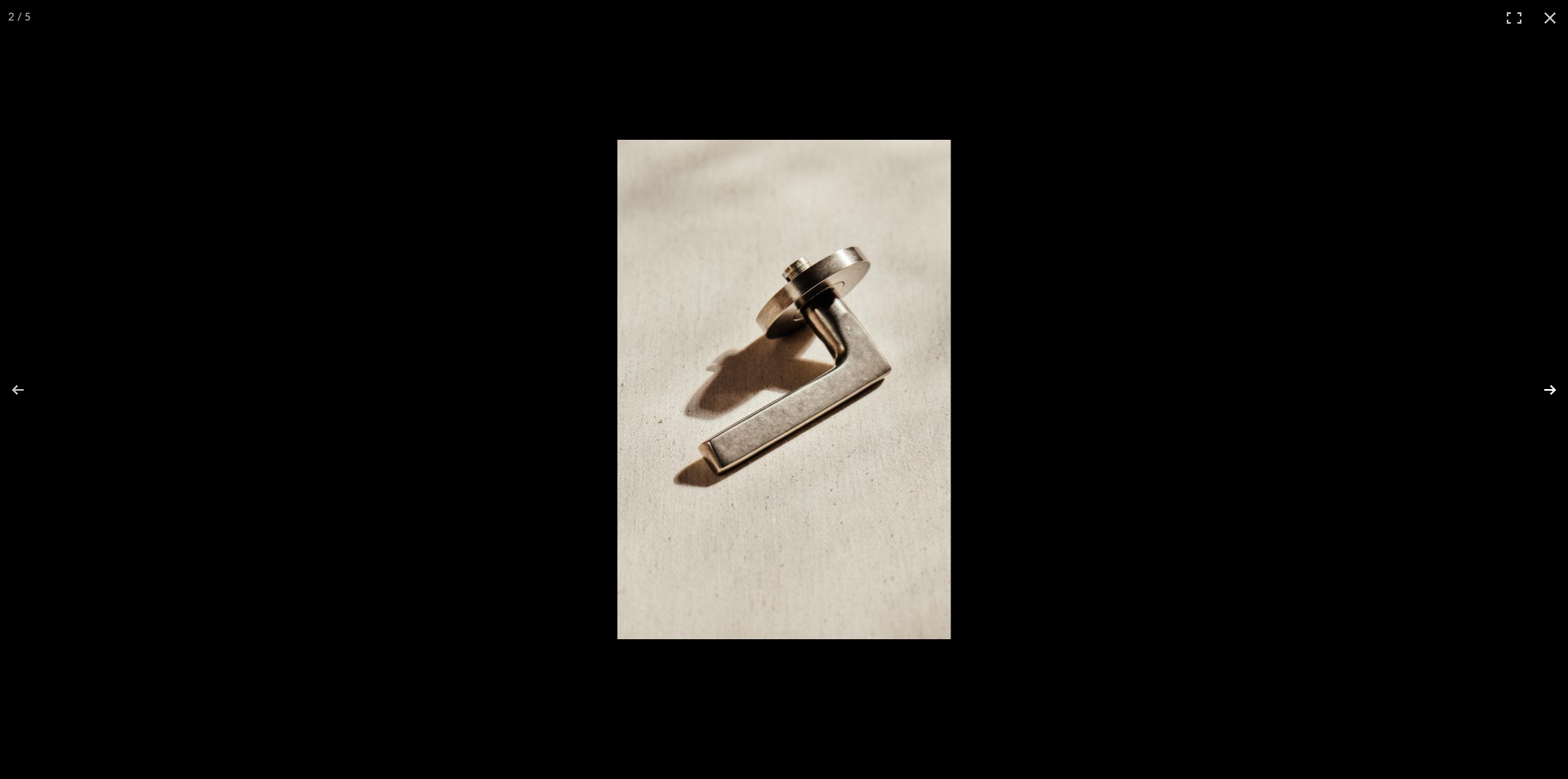
click at [1566, 369] on button at bounding box center [1540, 389] width 57 height 81
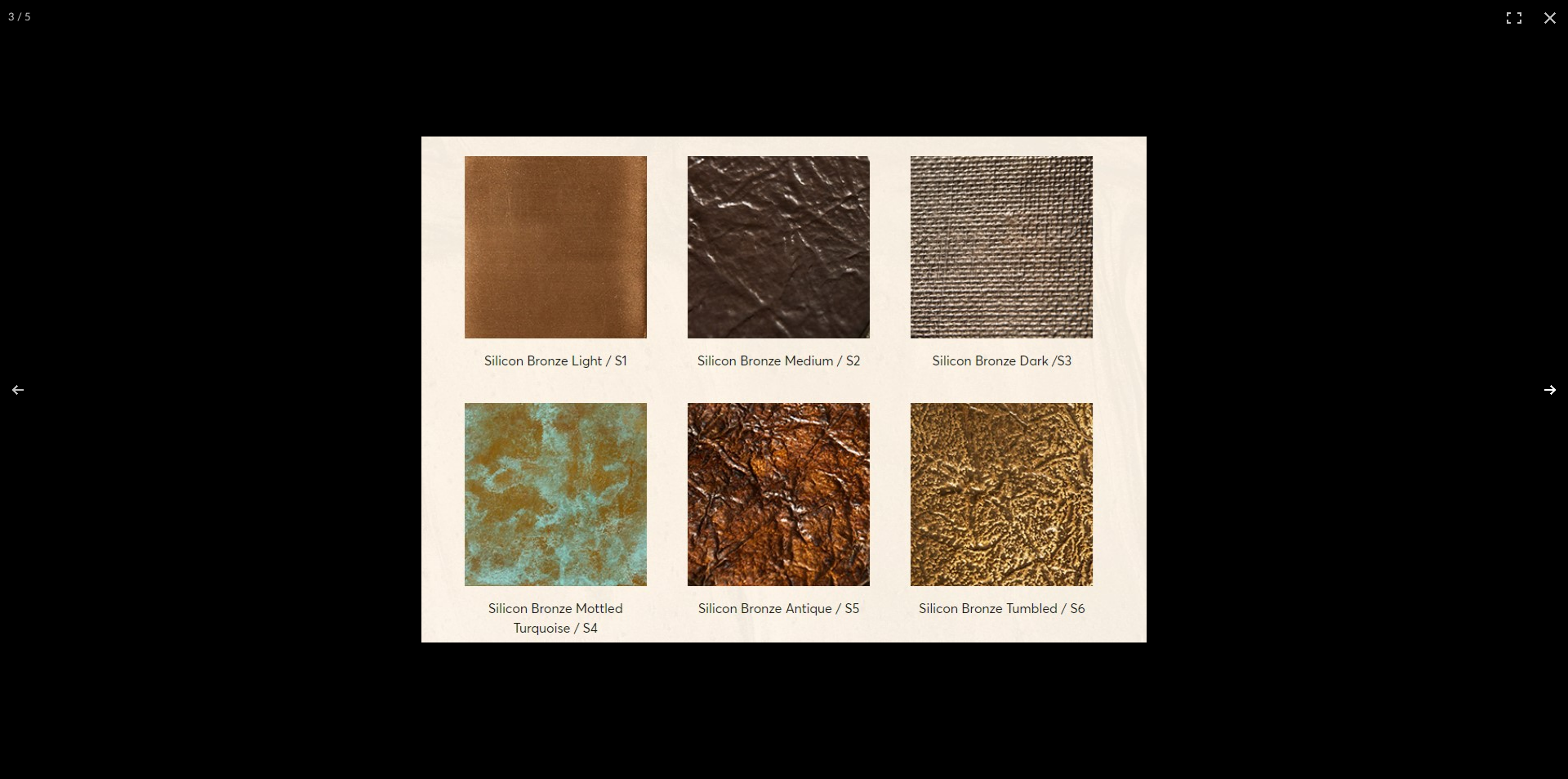
click at [1566, 369] on button at bounding box center [1540, 389] width 57 height 81
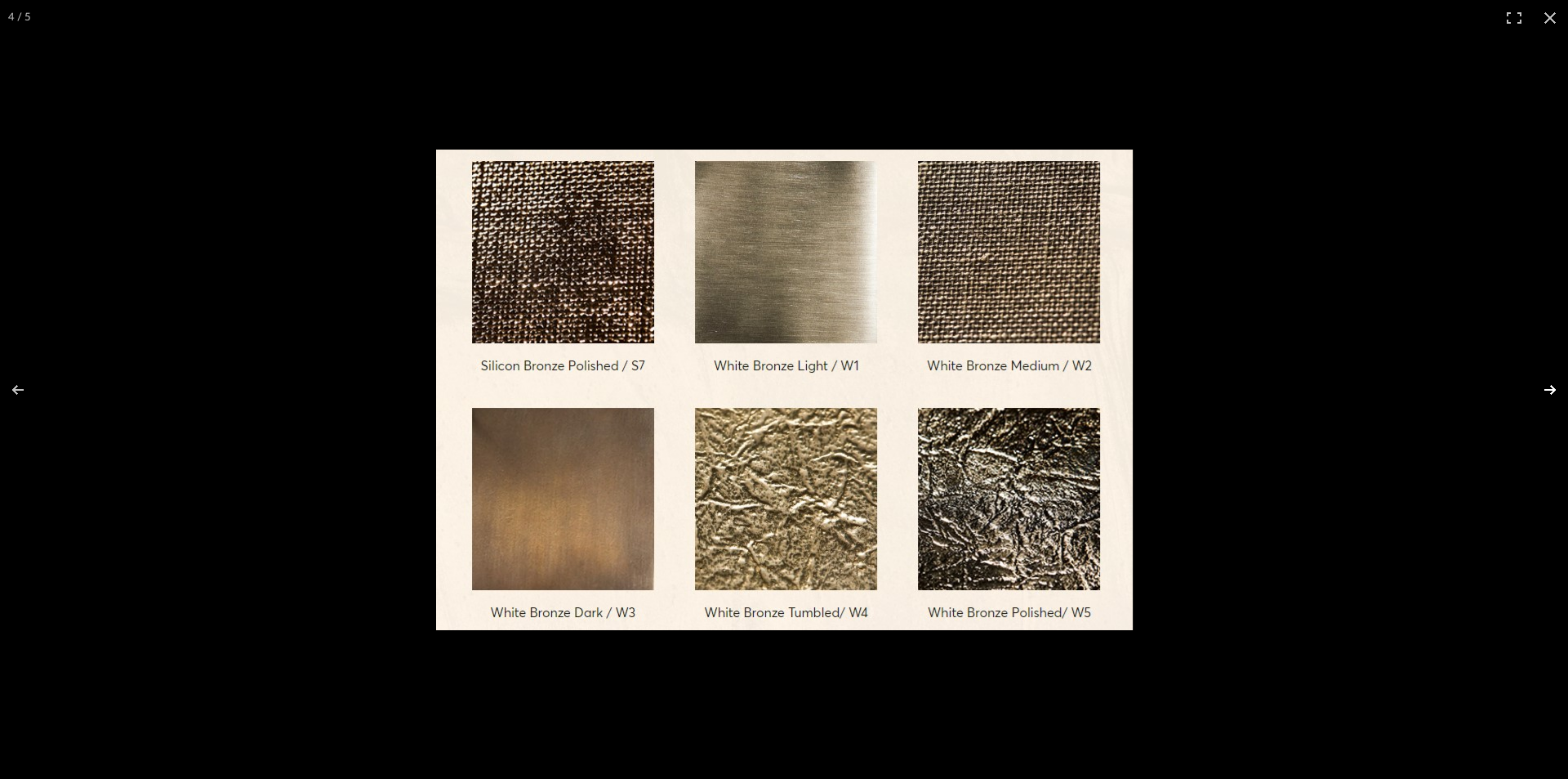
click at [1563, 369] on button at bounding box center [1540, 389] width 57 height 81
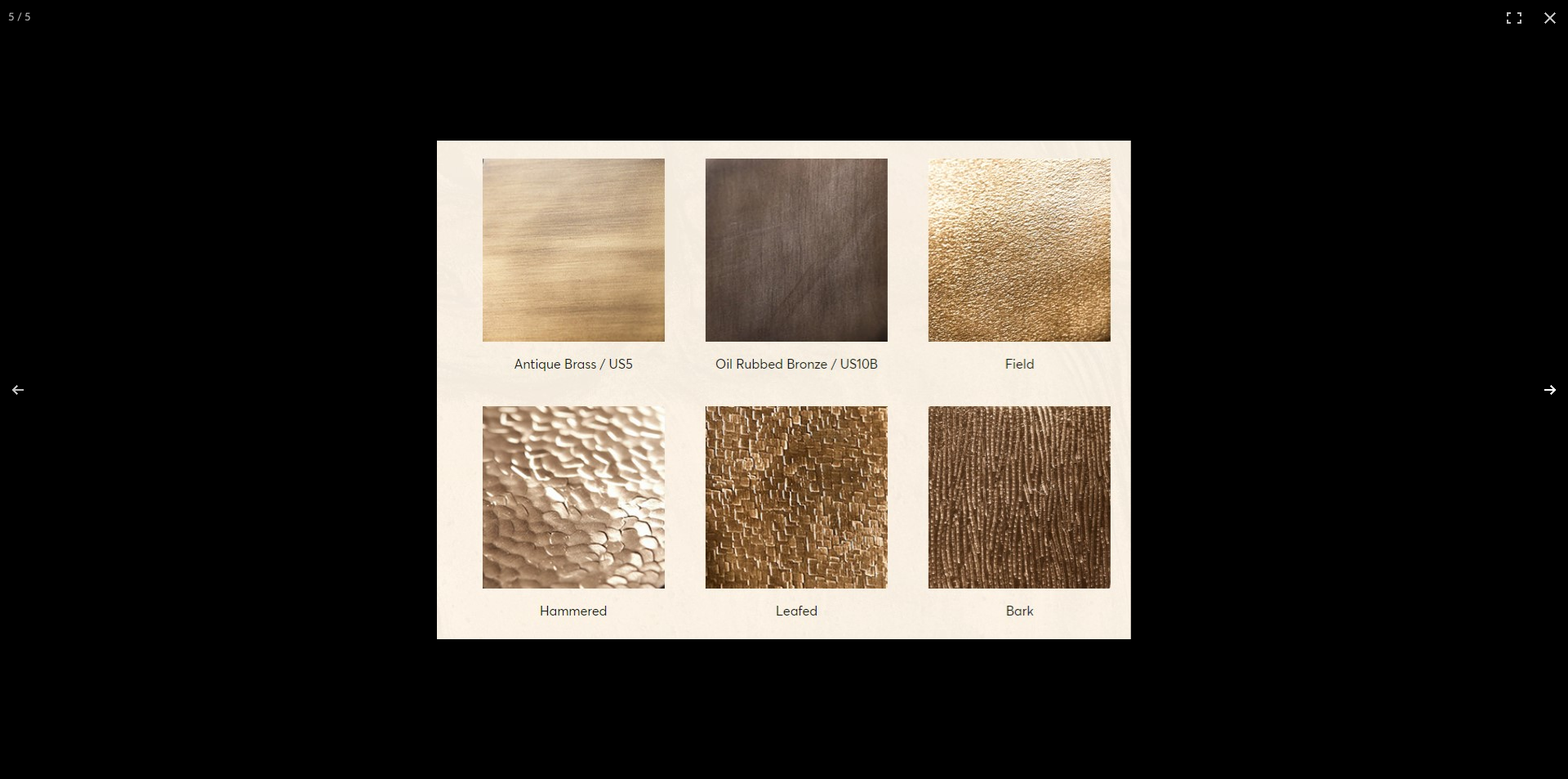
click at [1563, 369] on button at bounding box center [1540, 389] width 57 height 81
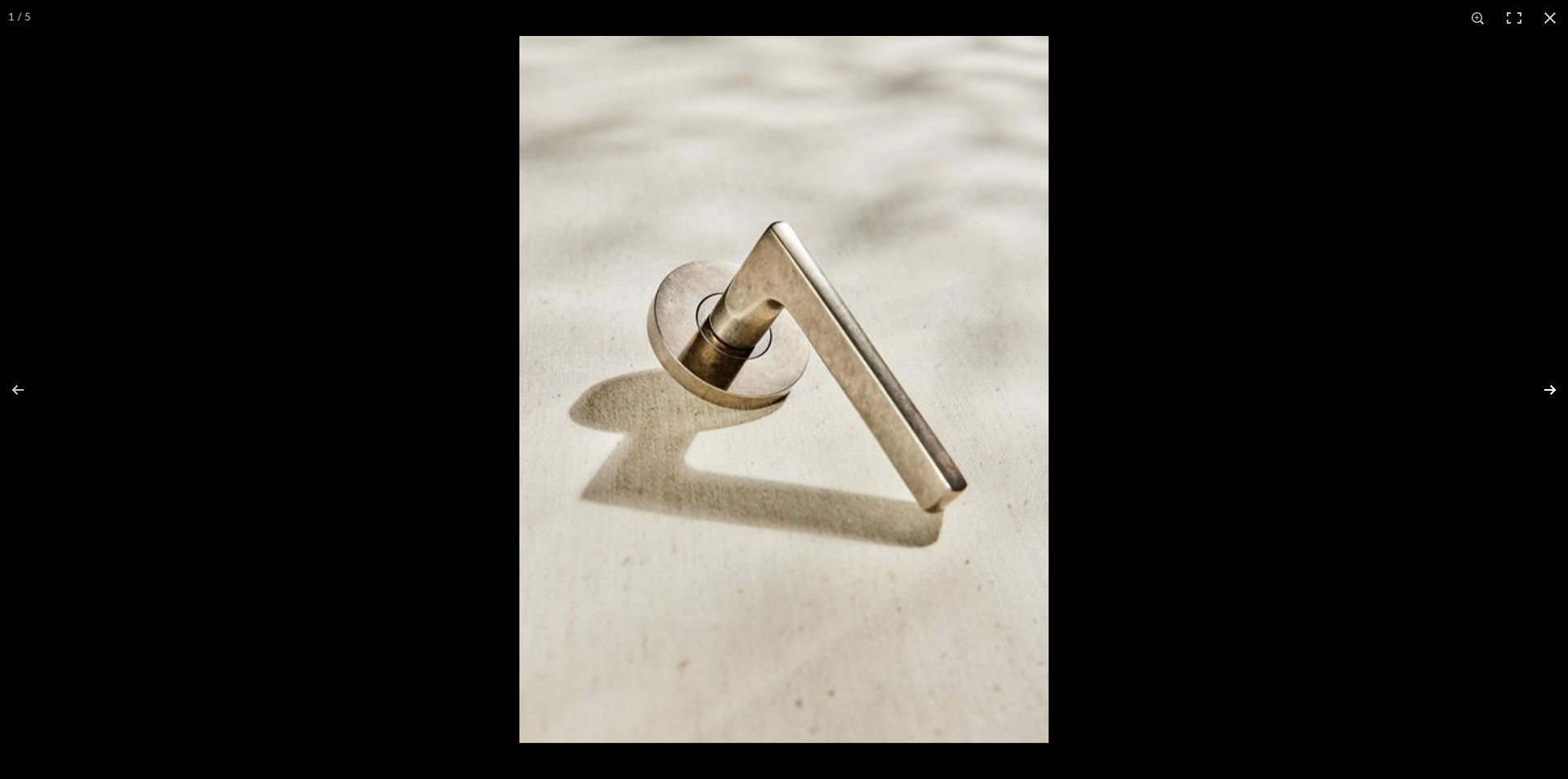
click at [1563, 369] on button at bounding box center [1540, 389] width 57 height 81
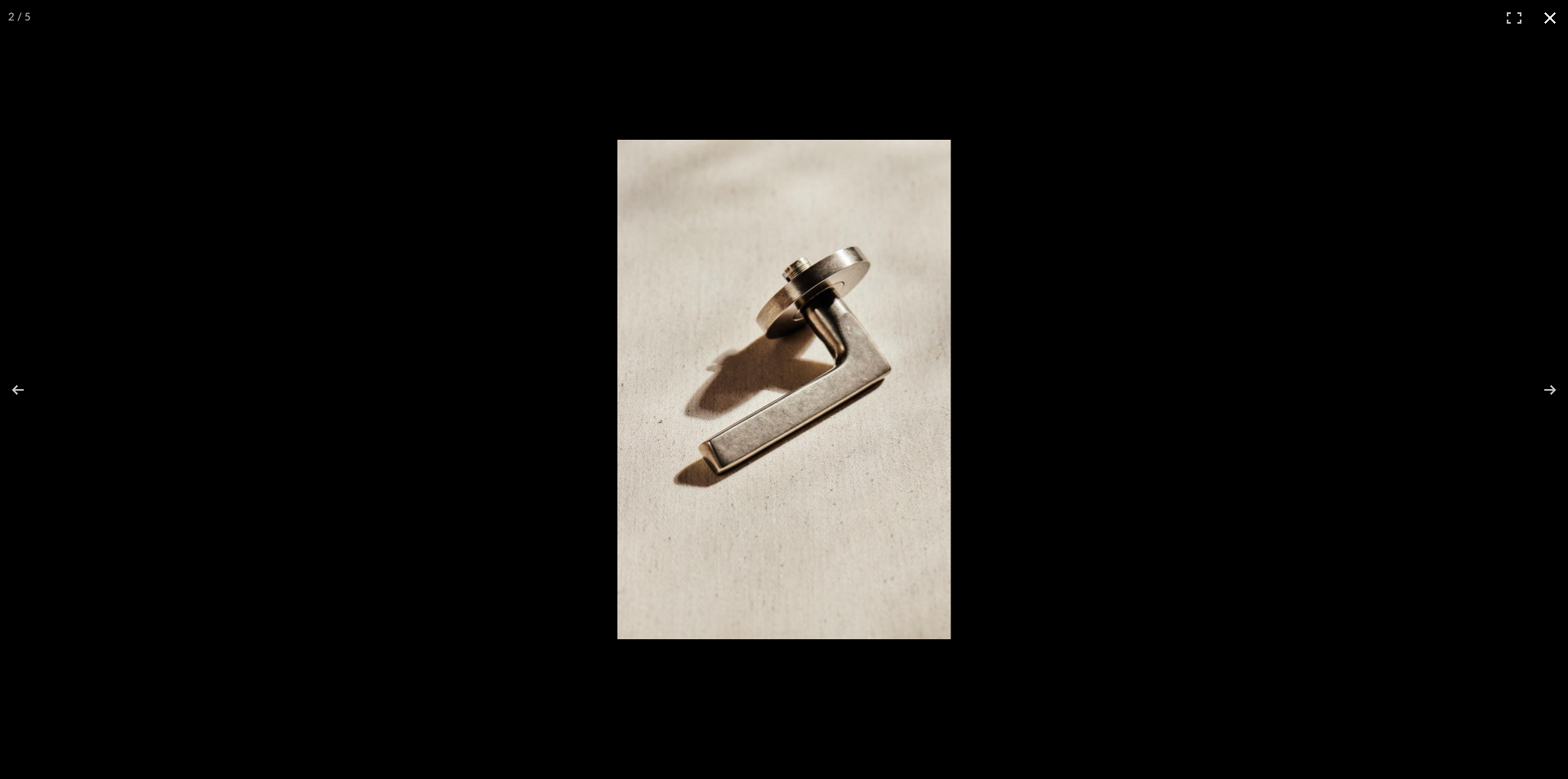
click at [1551, 21] on button at bounding box center [1550, 18] width 36 height 36
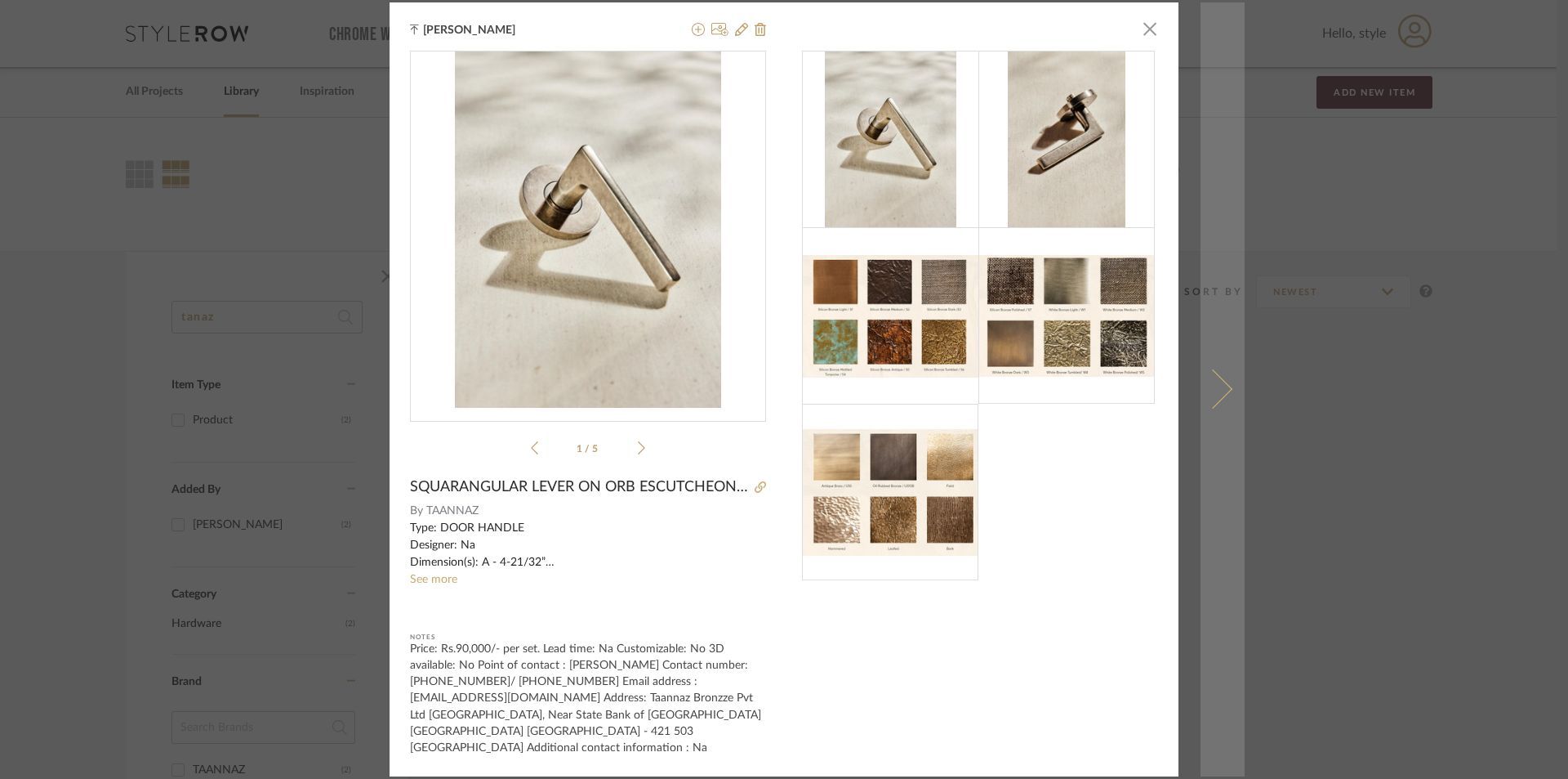
click at [1201, 479] on link at bounding box center [1223, 389] width 44 height 773
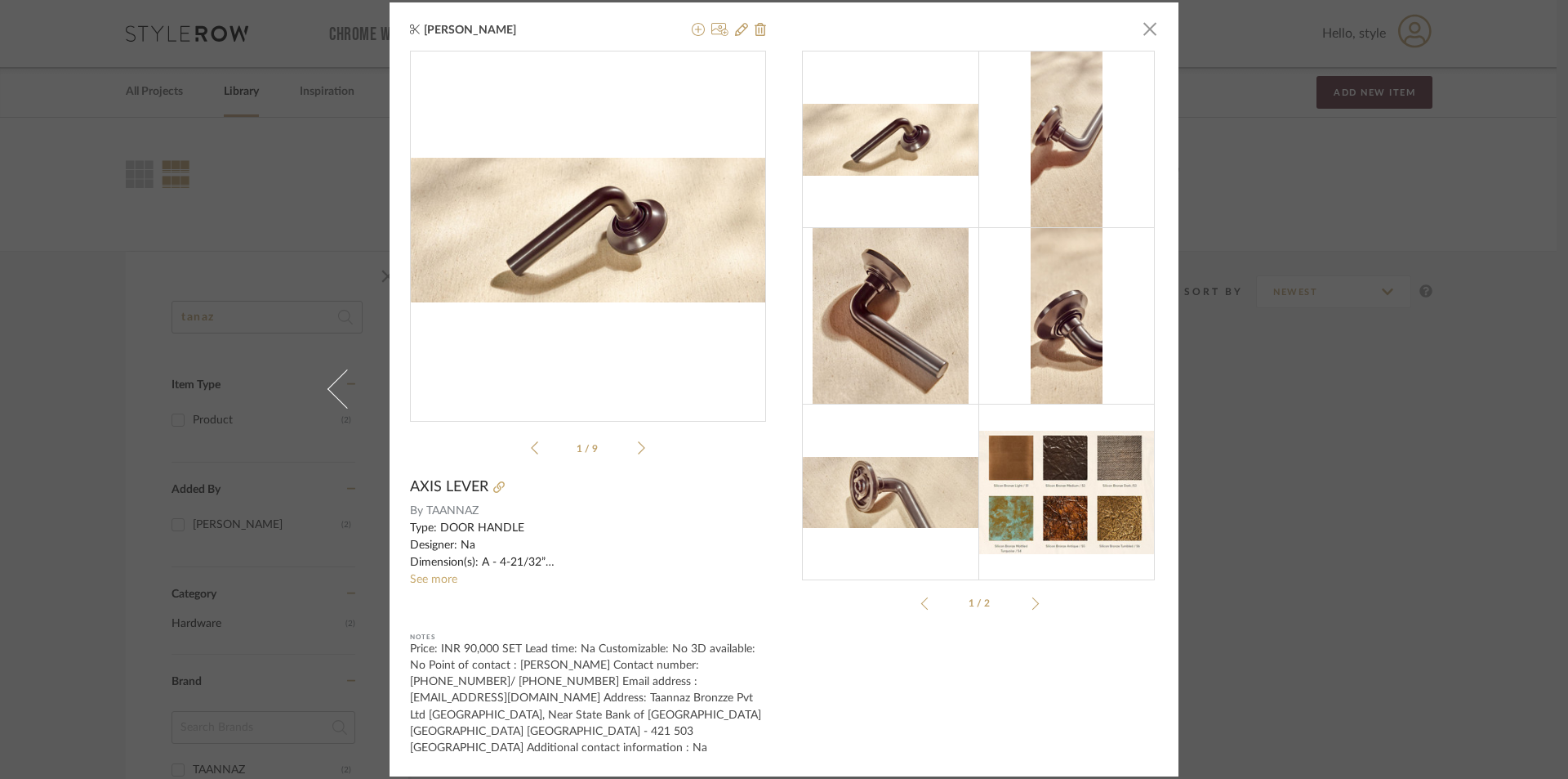
click at [1254, 430] on div "[PERSON_NAME] × Axis_Lever.pdf Axis_Lever.pdf 1 / 9 AXIS LEVER By TAANNAZ Type:…" at bounding box center [784, 389] width 1568 height 779
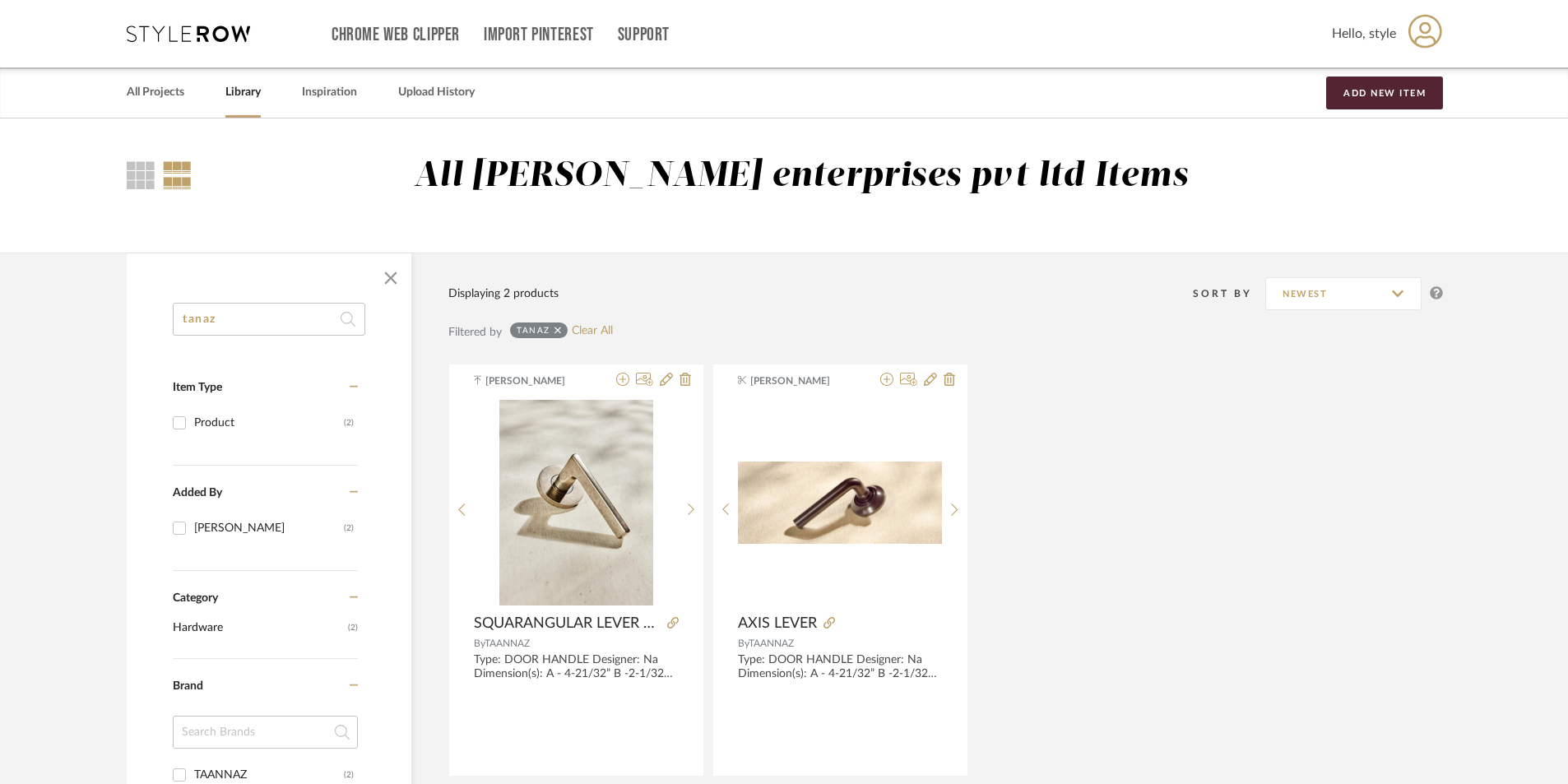
drag, startPoint x: 285, startPoint y: 314, endPoint x: 179, endPoint y: 332, distance: 107.5
click at [179, 332] on input "tanaz" at bounding box center [269, 319] width 193 height 33
click at [408, 394] on div "tanaz Item Type Product (2) Added By [PERSON_NAME] (2) Category Hardware (2) Br…" at bounding box center [269, 765] width 285 height 924
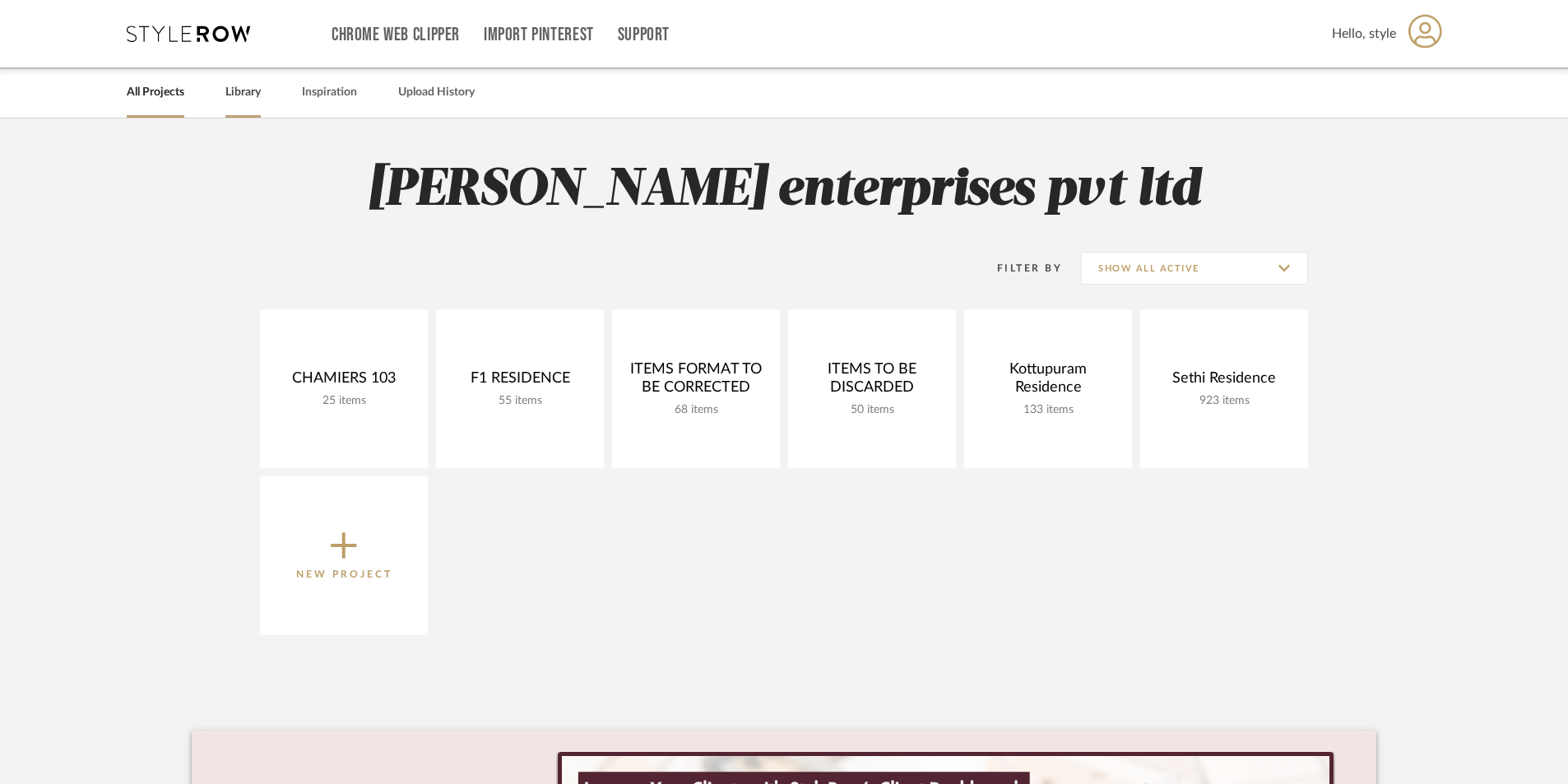
click at [229, 97] on link "Library" at bounding box center [243, 92] width 35 height 22
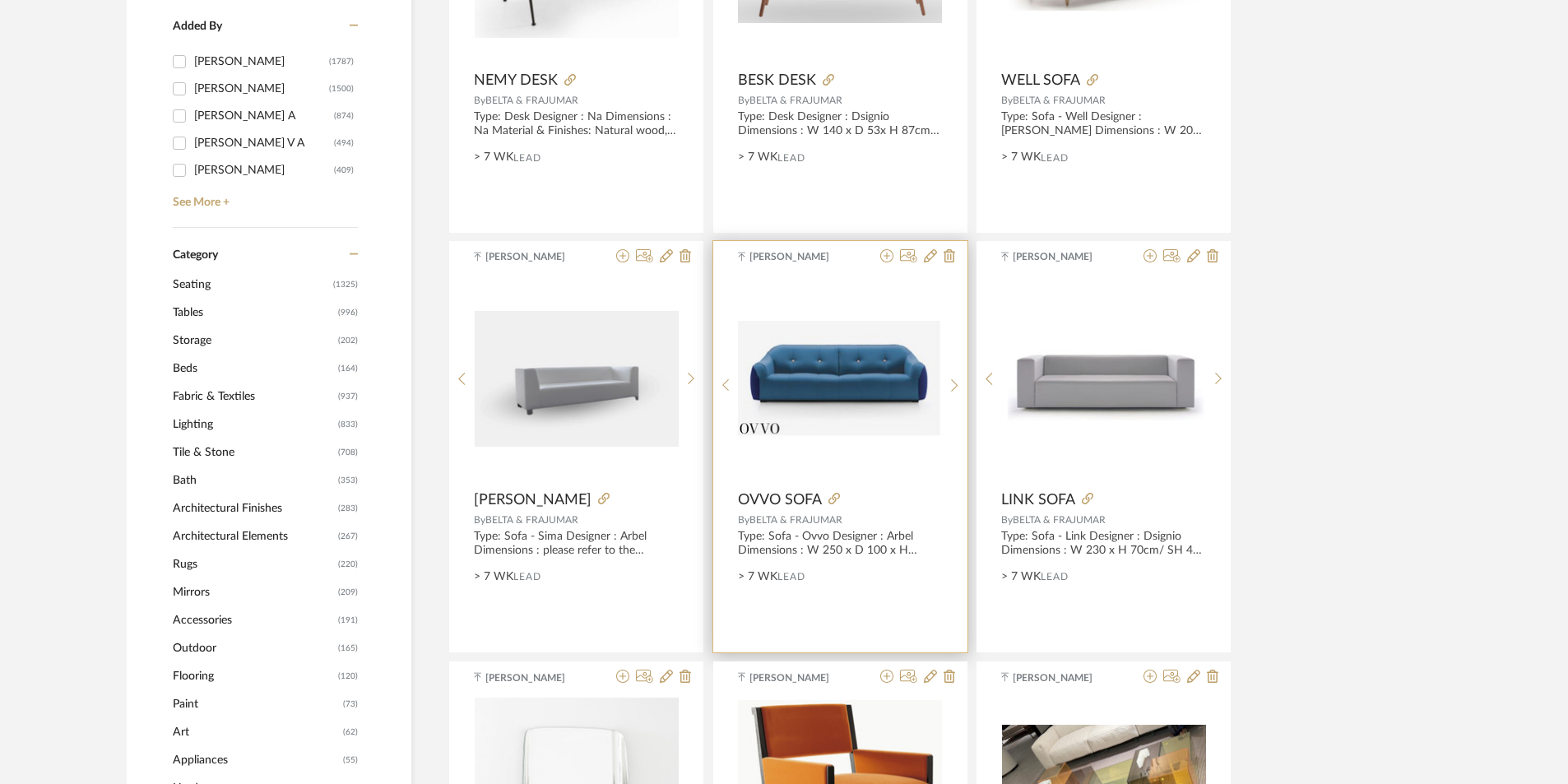
scroll to position [246, 0]
